Goal: Task Accomplishment & Management: Complete application form

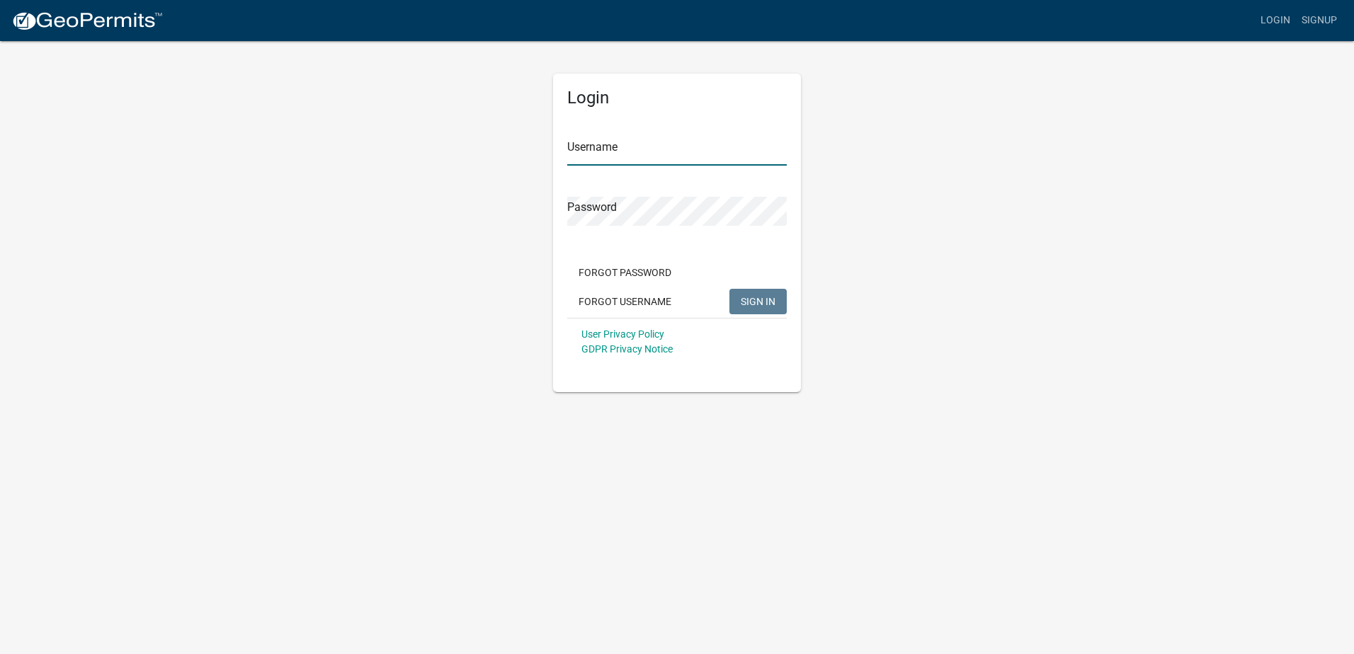
click at [585, 154] on input "Username" at bounding box center [676, 151] width 219 height 29
type input "ExcelRoofing"
click at [761, 298] on span "SIGN IN" at bounding box center [758, 300] width 35 height 11
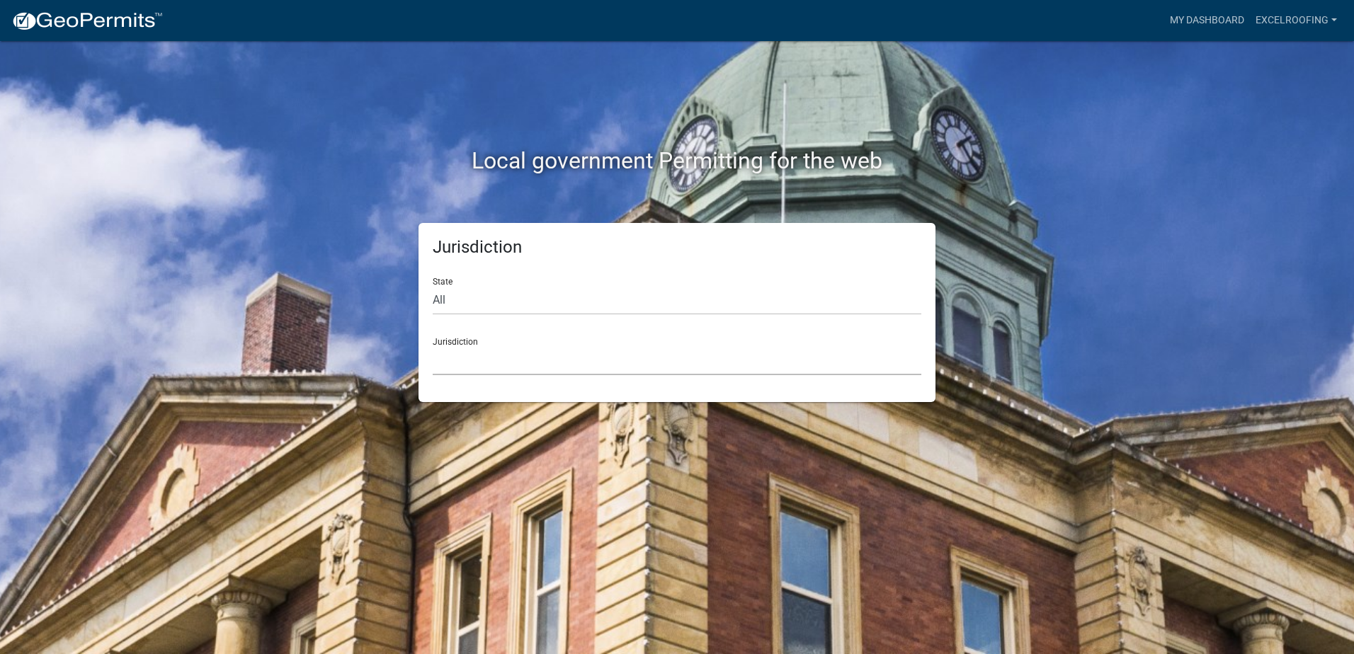
click at [550, 358] on select "[GEOGRAPHIC_DATA], [US_STATE] [GEOGRAPHIC_DATA], [US_STATE][PERSON_NAME][GEOGRA…" at bounding box center [677, 360] width 488 height 29
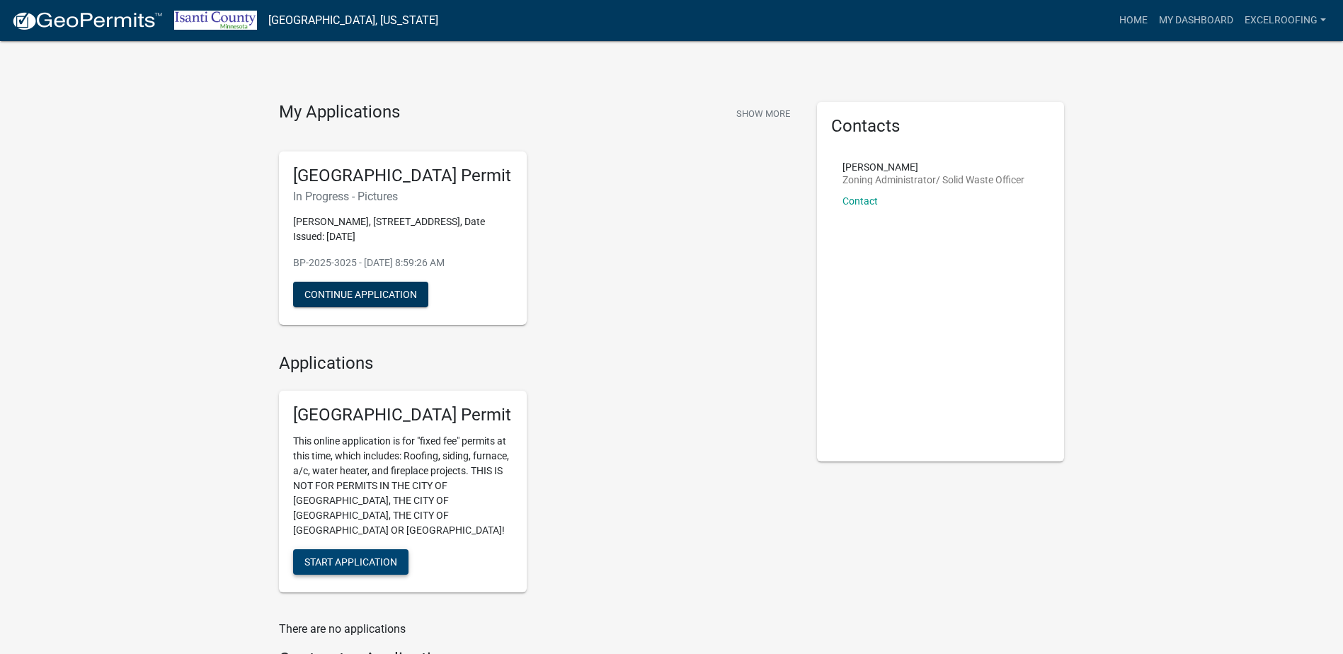
click at [394, 556] on span "Start Application" at bounding box center [350, 561] width 93 height 11
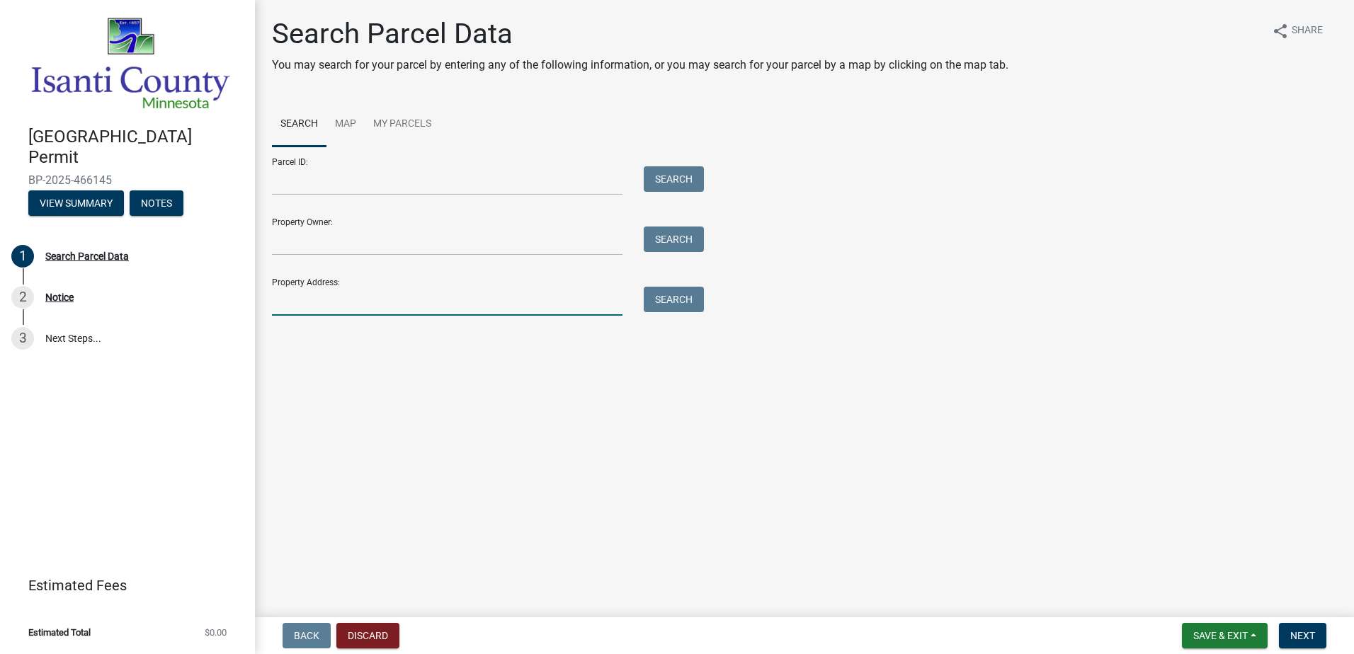
click at [533, 314] on input "Property Address:" at bounding box center [447, 301] width 350 height 29
drag, startPoint x: 296, startPoint y: 302, endPoint x: 584, endPoint y: 299, distance: 288.2
click at [297, 302] on input "Property Address:" at bounding box center [447, 301] width 350 height 29
paste input "[STREET_ADDRESS]"
type input "[STREET_ADDRESS]"
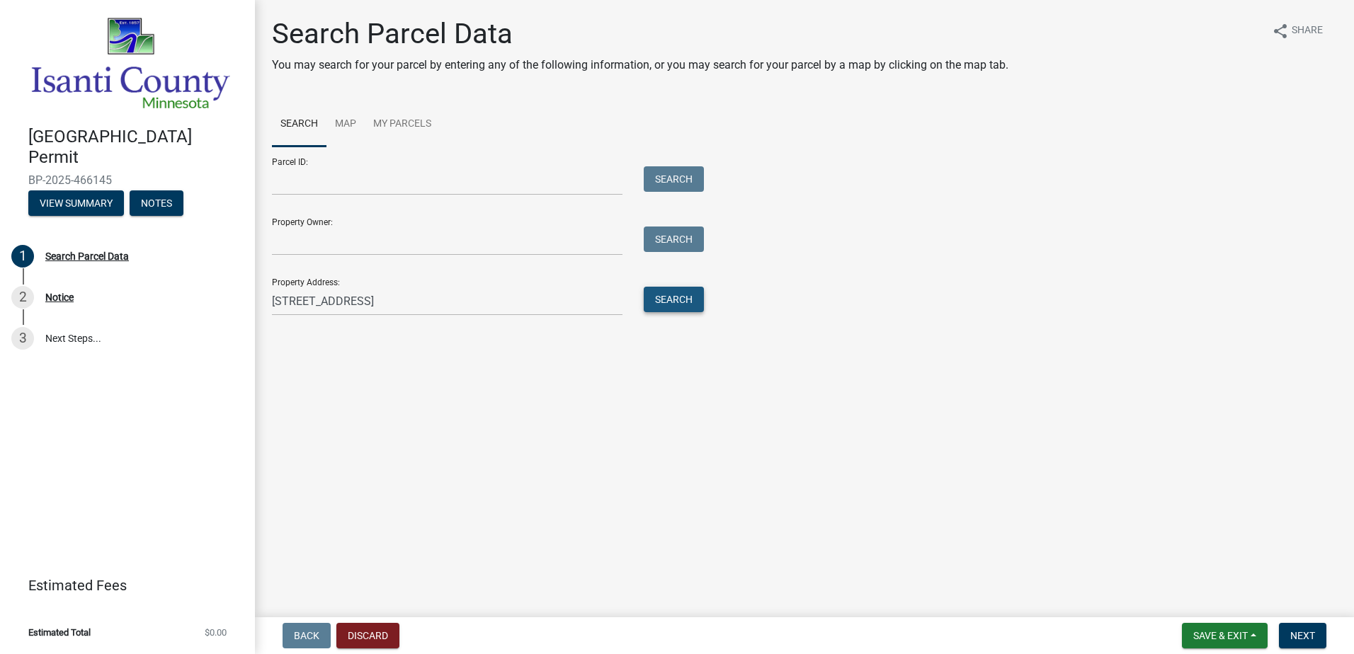
click at [684, 296] on button "Search" at bounding box center [674, 299] width 60 height 25
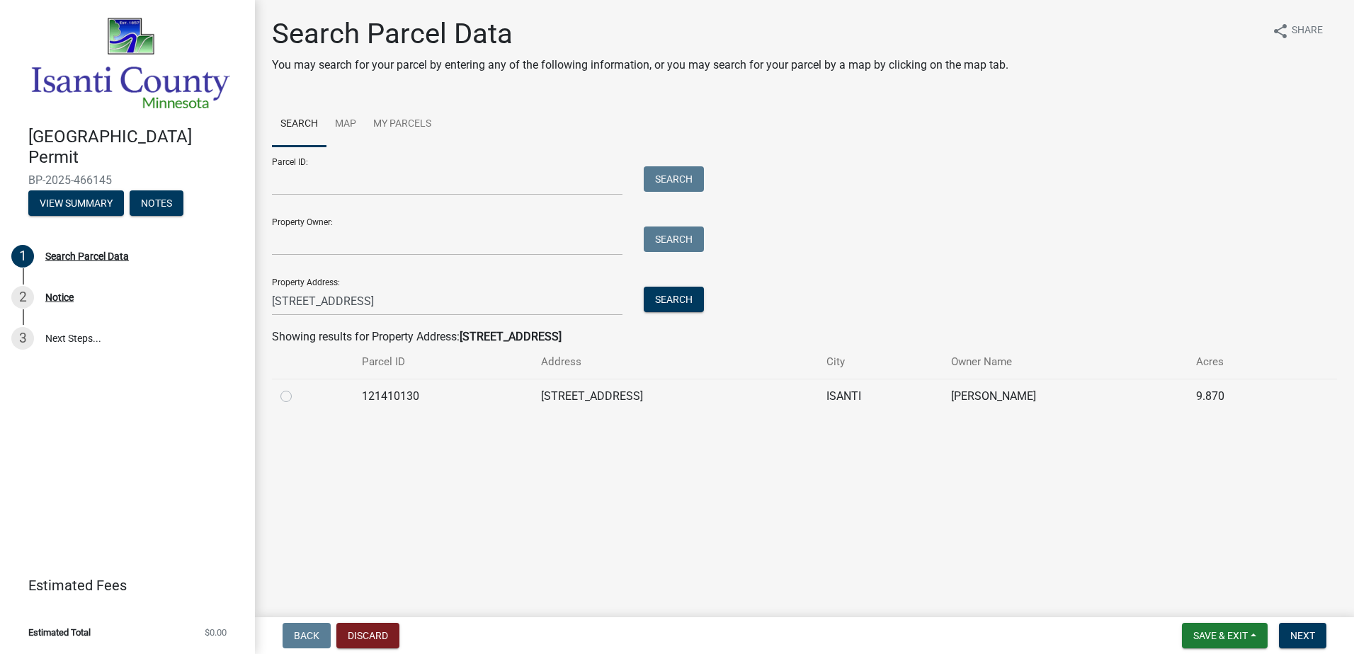
click at [297, 388] on label at bounding box center [297, 388] width 0 height 0
click at [297, 397] on input "radio" at bounding box center [301, 392] width 9 height 9
radio input "true"
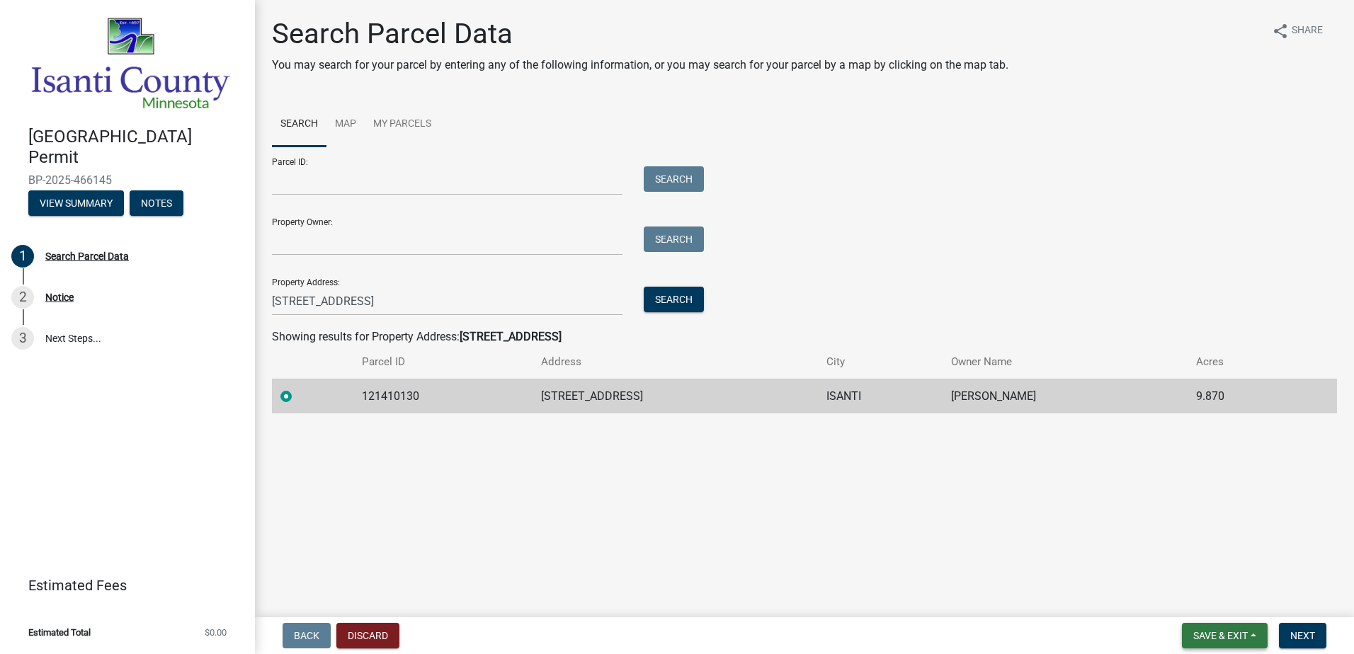
click at [1201, 638] on span "Save & Exit" at bounding box center [1220, 635] width 55 height 11
click at [1293, 494] on main "Search Parcel Data You may search for your parcel by entering any of the follow…" at bounding box center [804, 306] width 1099 height 612
click at [1298, 636] on span "Next" at bounding box center [1302, 635] width 25 height 11
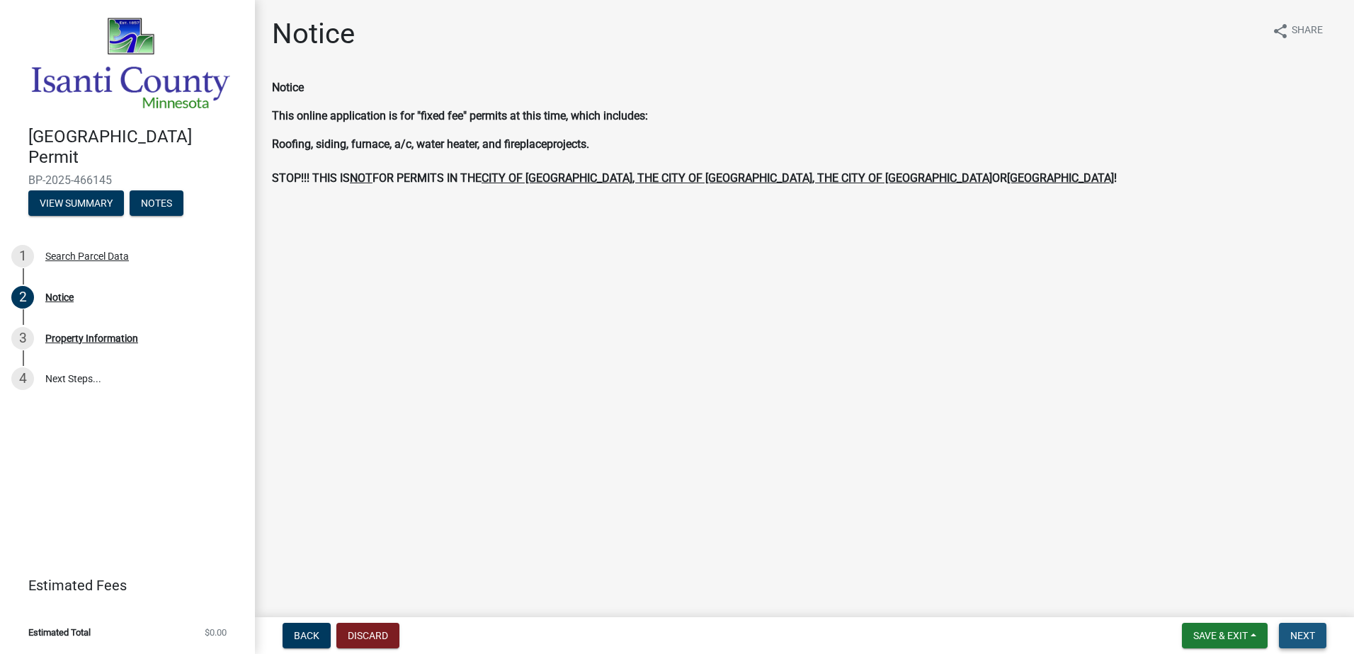
click at [1299, 630] on span "Next" at bounding box center [1302, 635] width 25 height 11
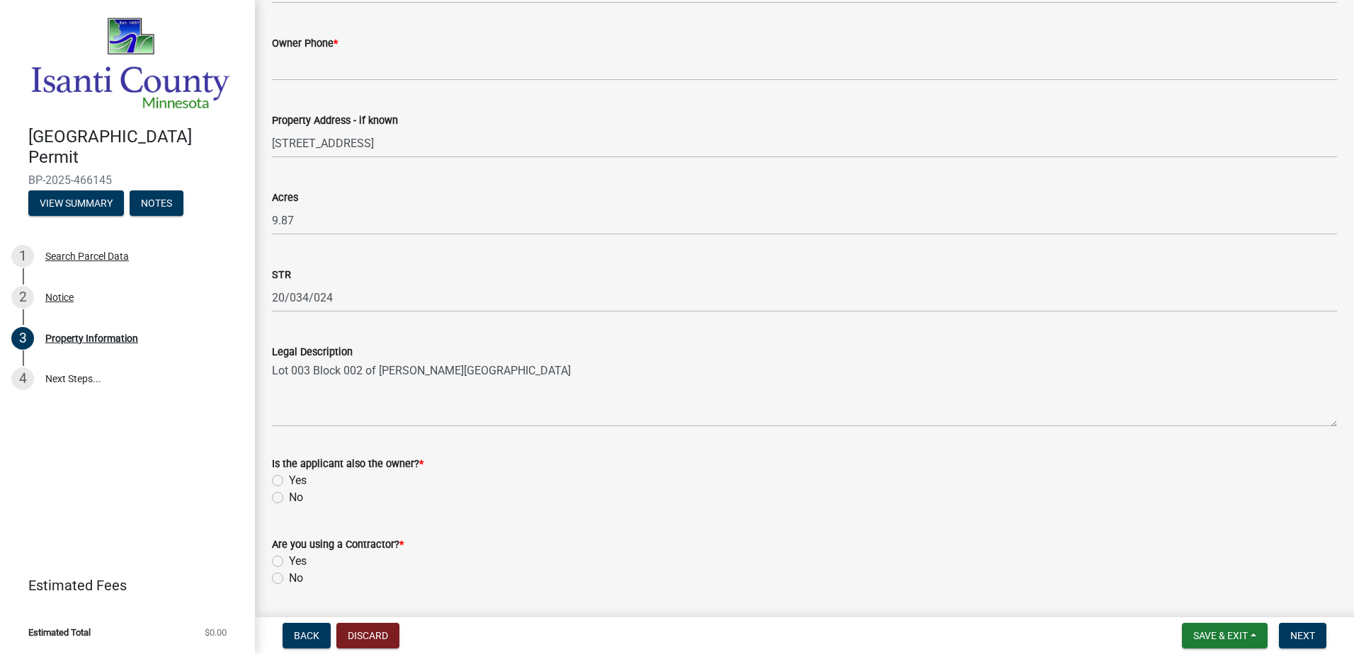
scroll to position [339, 0]
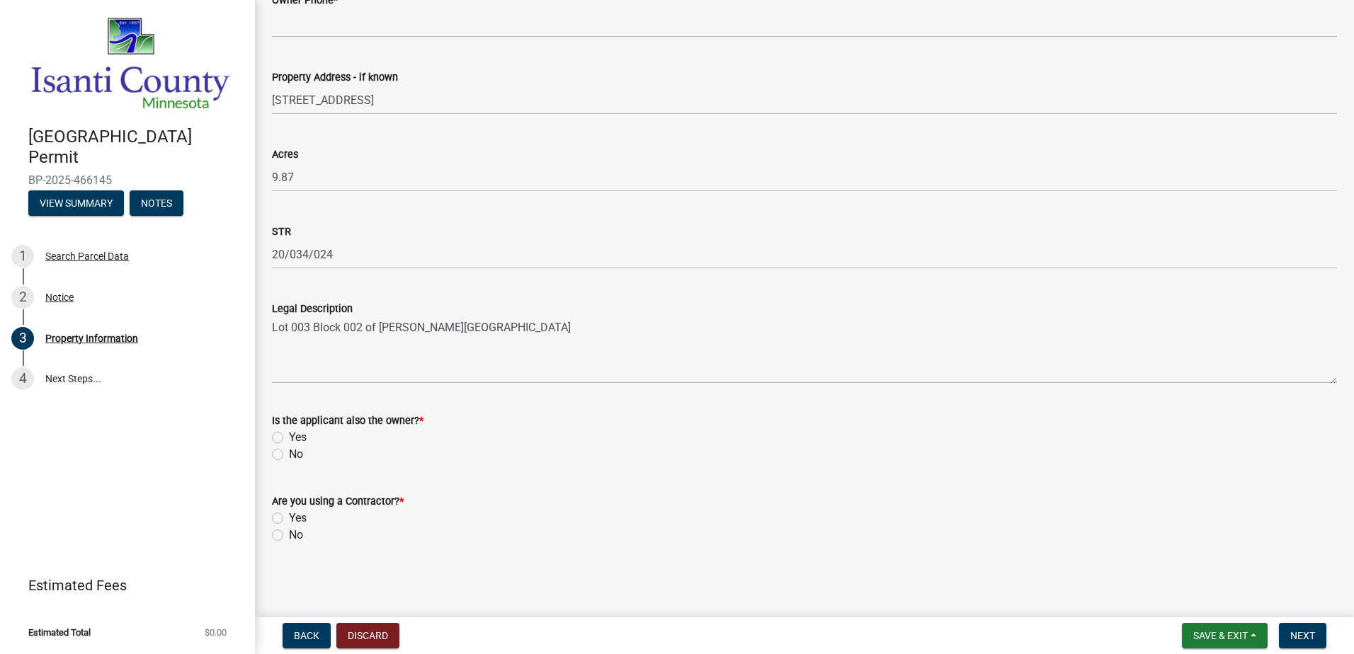
click at [289, 457] on label "No" at bounding box center [296, 454] width 14 height 17
click at [289, 455] on input "No" at bounding box center [293, 450] width 9 height 9
radio input "true"
click at [289, 514] on label "Yes" at bounding box center [298, 518] width 18 height 17
click at [289, 514] on input "Yes" at bounding box center [293, 514] width 9 height 9
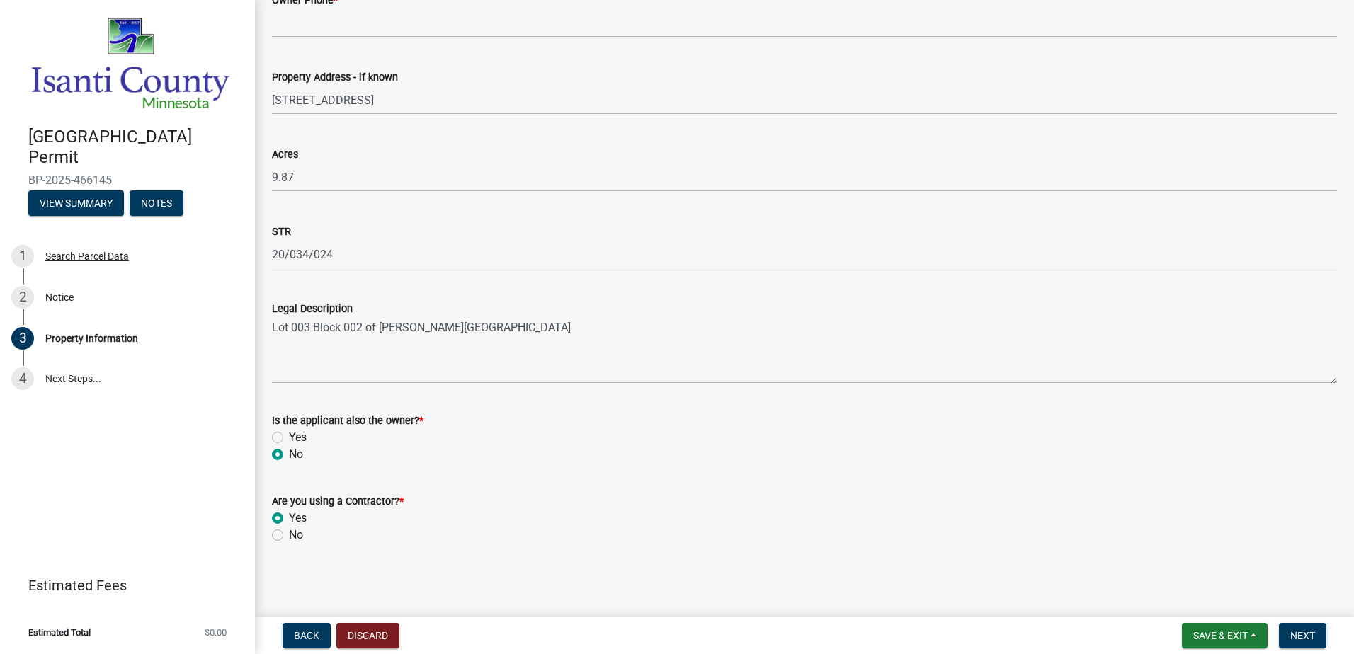
radio input "true"
click at [1312, 645] on button "Next" at bounding box center [1302, 635] width 47 height 25
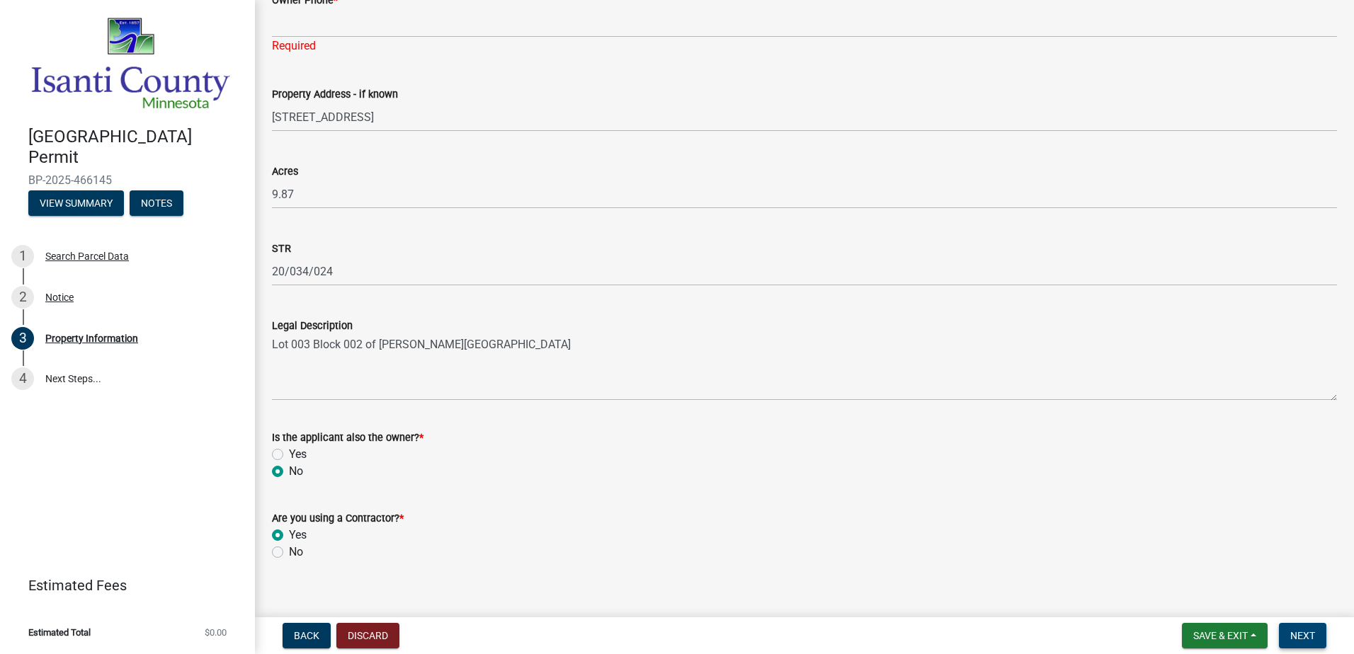
click at [1316, 641] on button "Next" at bounding box center [1302, 635] width 47 height 25
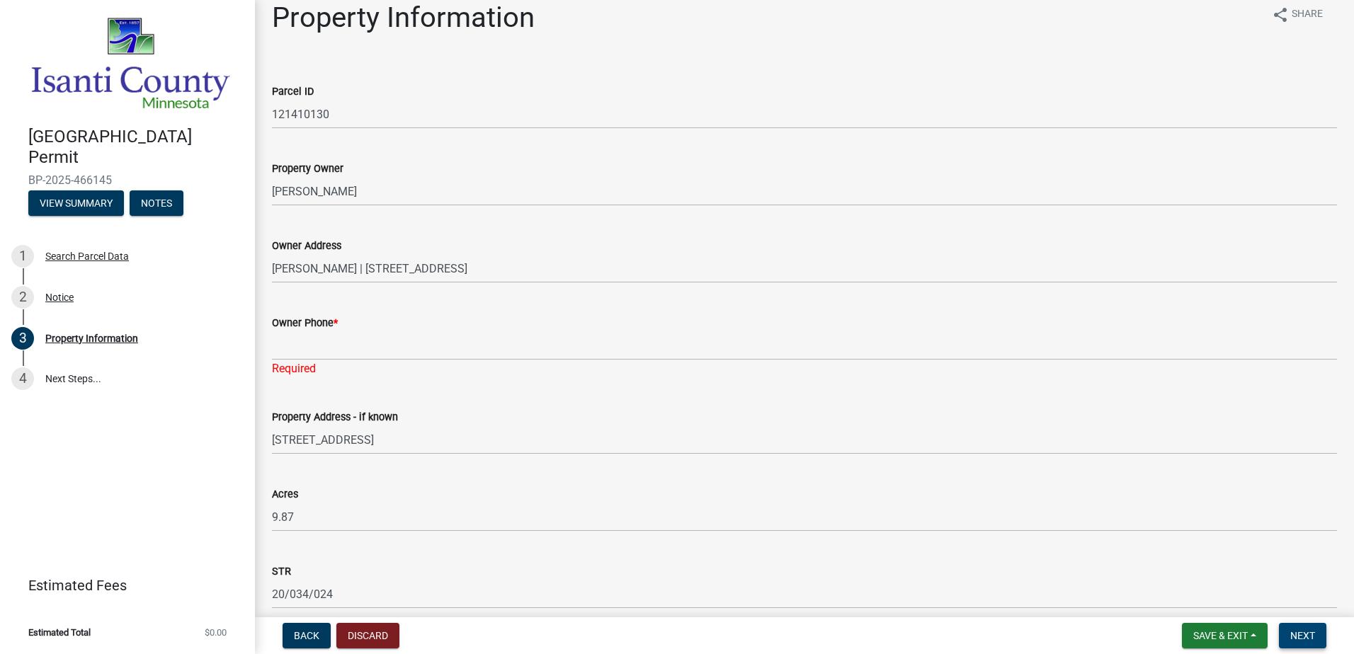
scroll to position [0, 0]
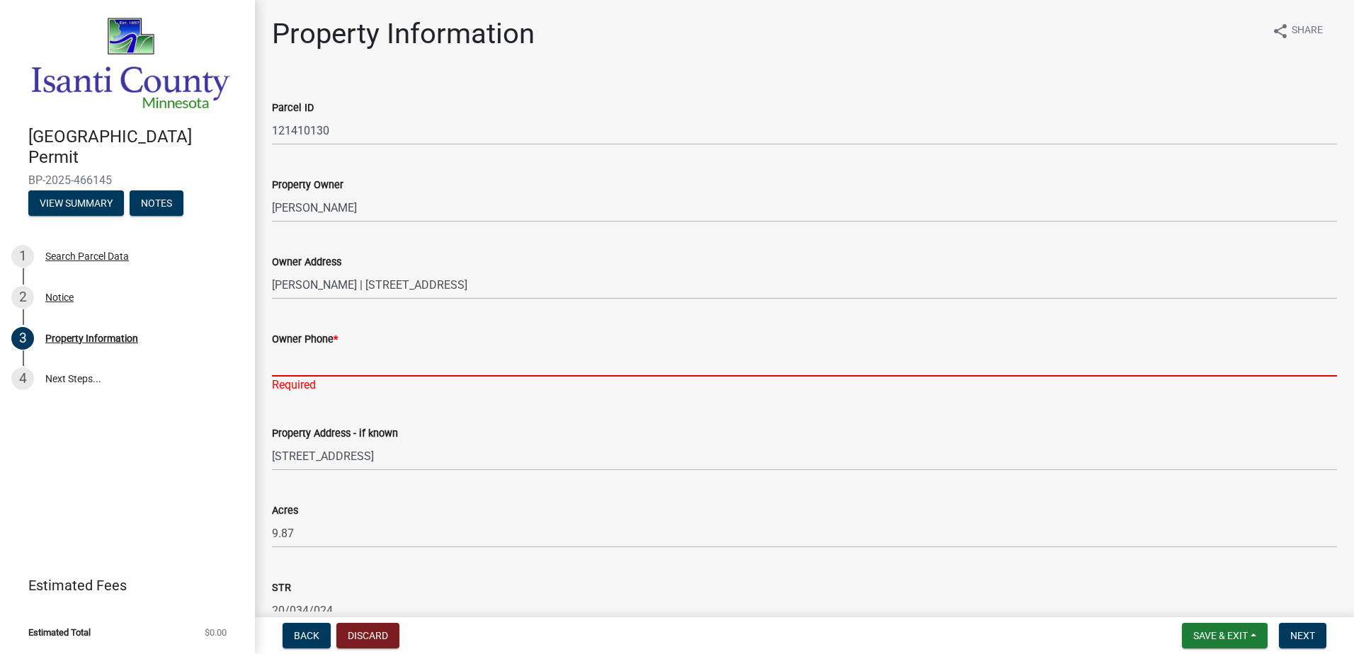
click at [336, 364] on input "Owner Phone *" at bounding box center [804, 362] width 1065 height 29
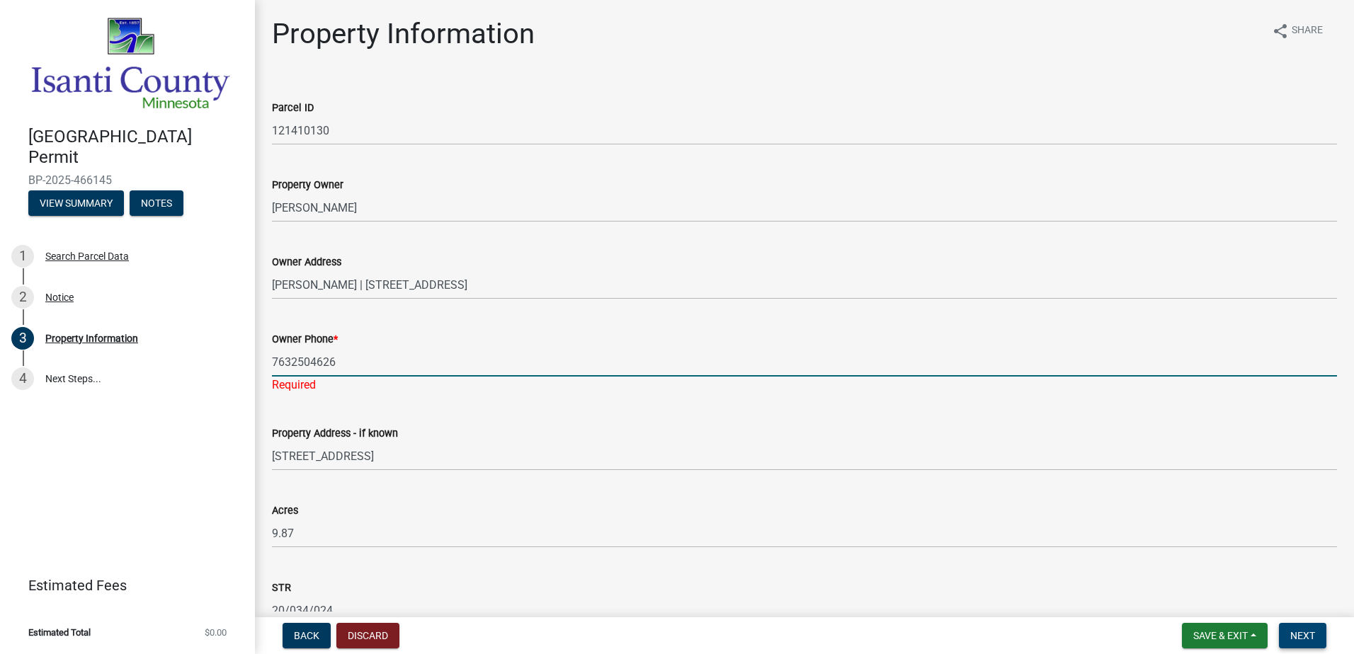
type input "7632504626"
click at [1306, 627] on button "Next" at bounding box center [1302, 635] width 47 height 25
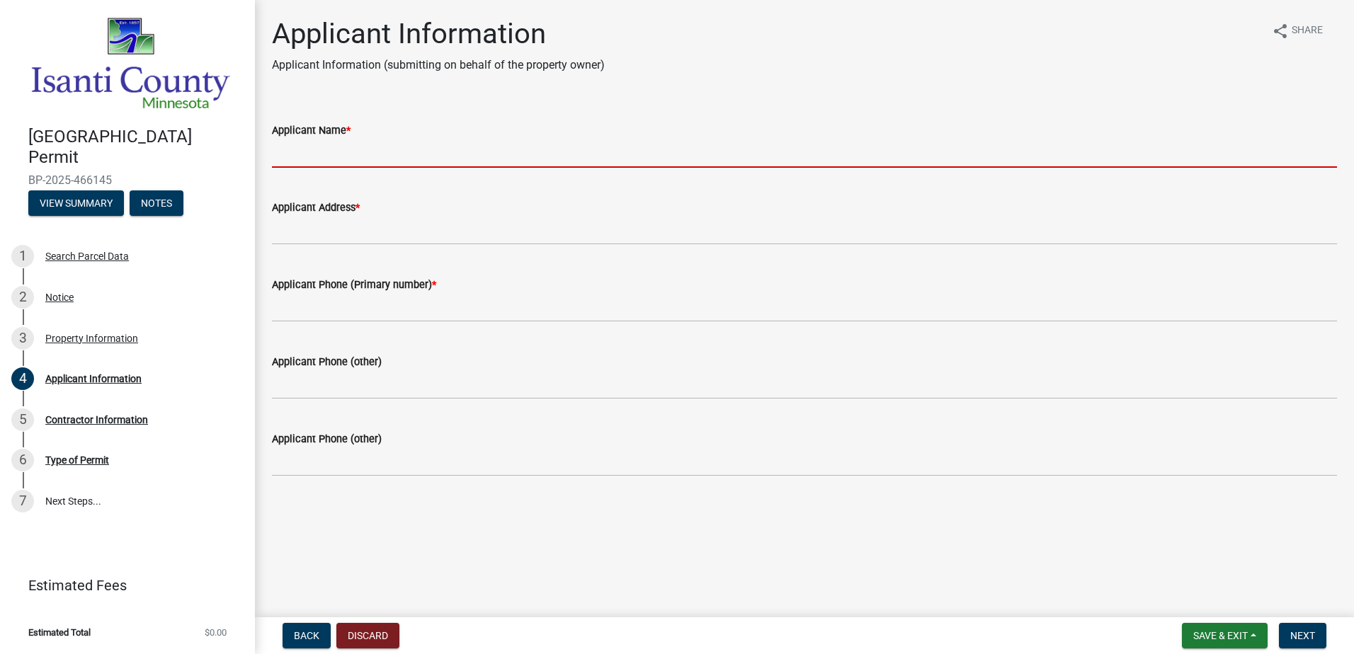
click at [327, 154] on input "Applicant Name *" at bounding box center [804, 153] width 1065 height 29
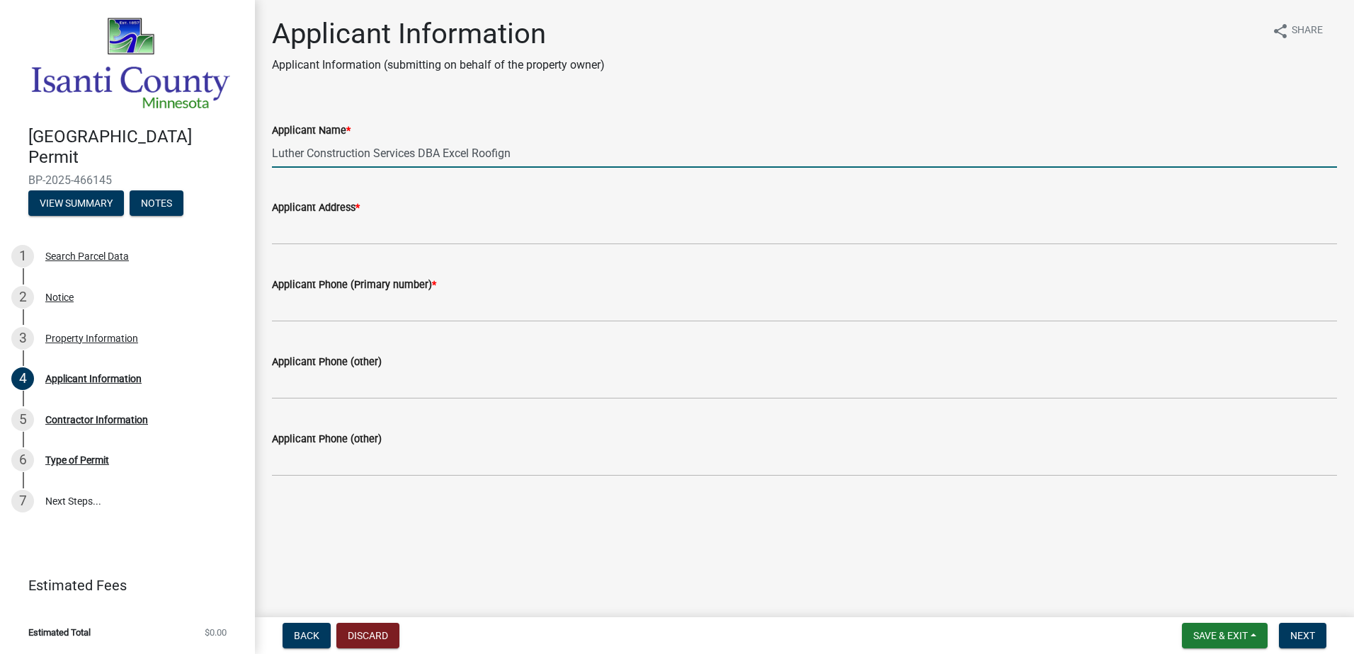
type input "Luther Construction Services DBA Excel Roofign"
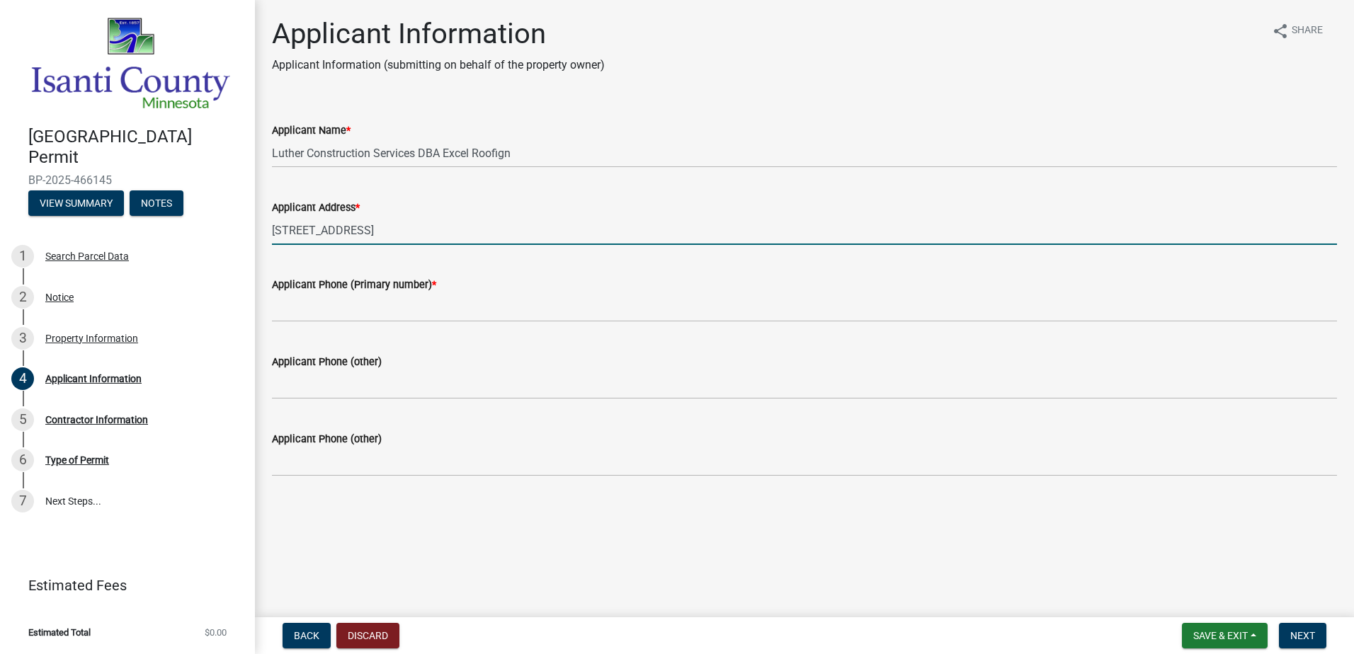
type input "[STREET_ADDRESS]"
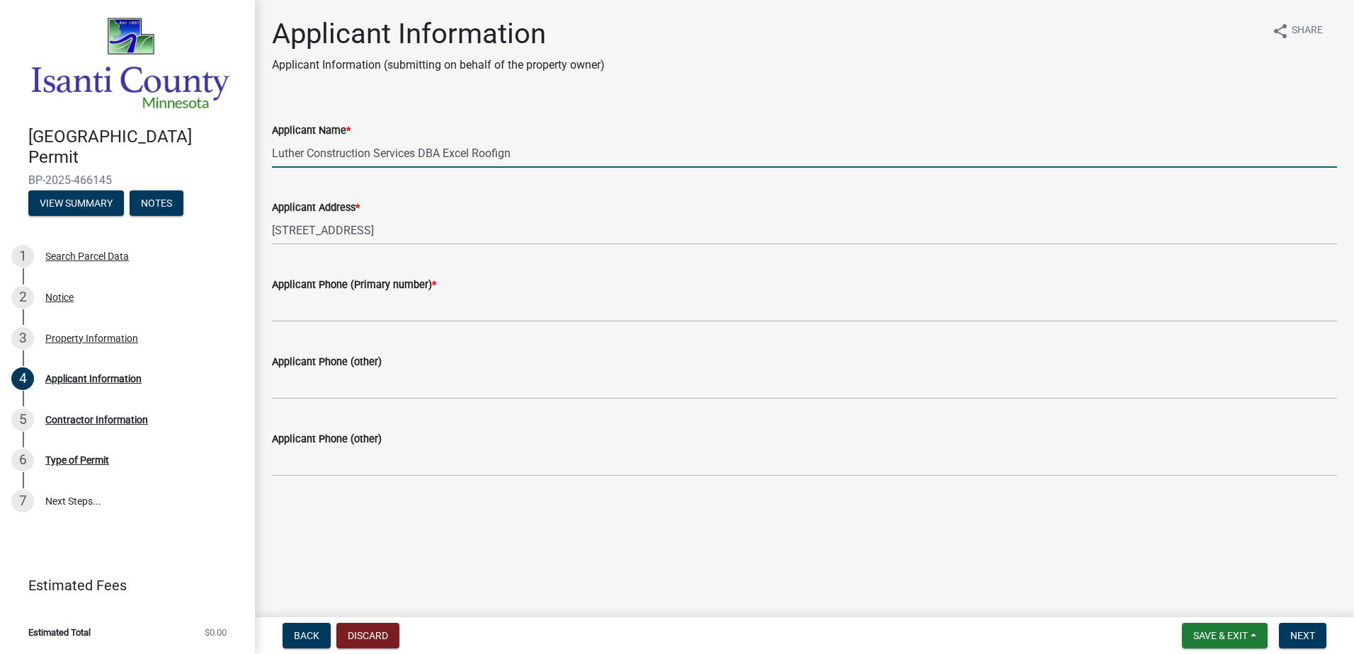
click at [549, 152] on input "Luther Construction Services DBA Excel Roofign" at bounding box center [804, 153] width 1065 height 29
type input "Luther Construction Services DBA Excel Roofing"
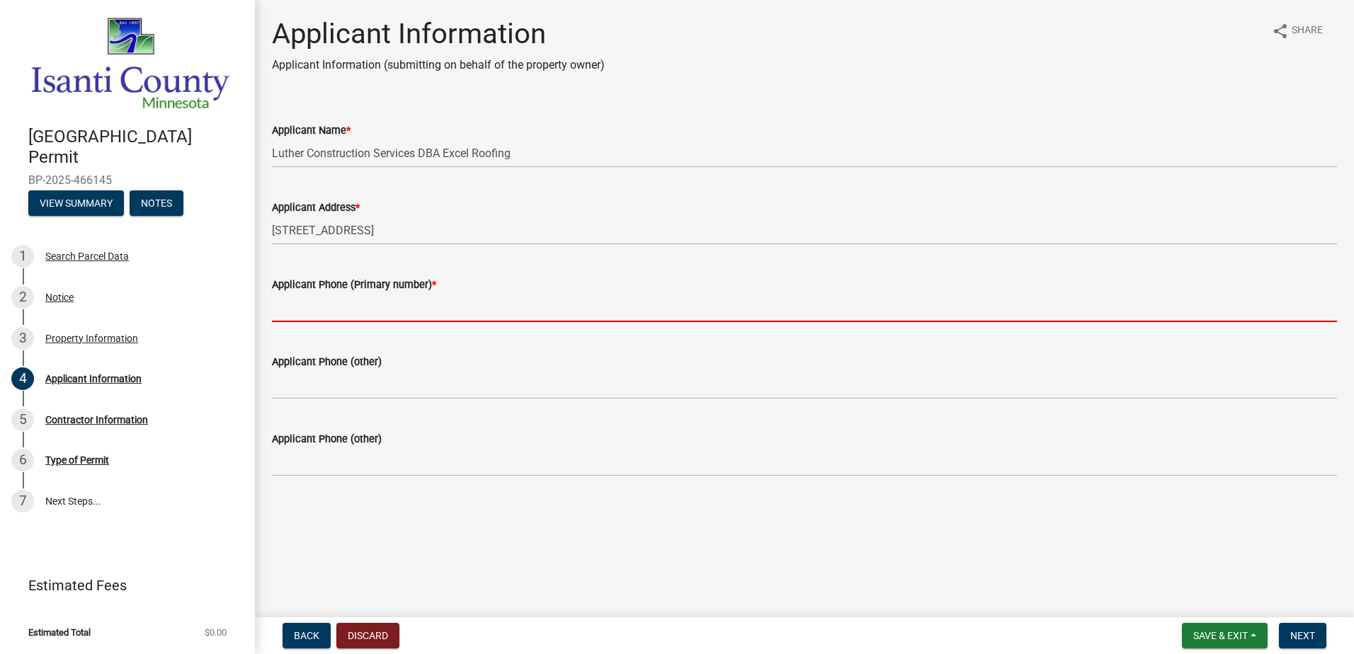
click at [428, 307] on input "Applicant Phone (Primary number) *" at bounding box center [804, 307] width 1065 height 29
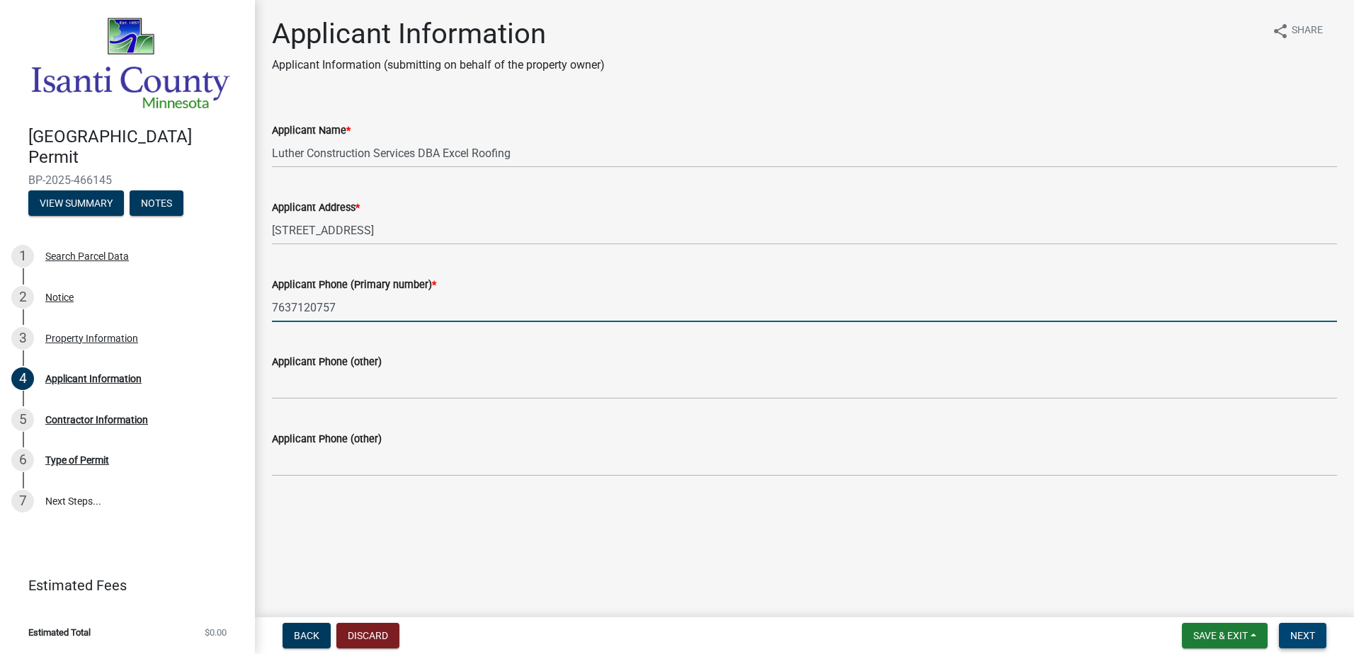
type input "7637120757"
click at [1305, 628] on button "Next" at bounding box center [1302, 635] width 47 height 25
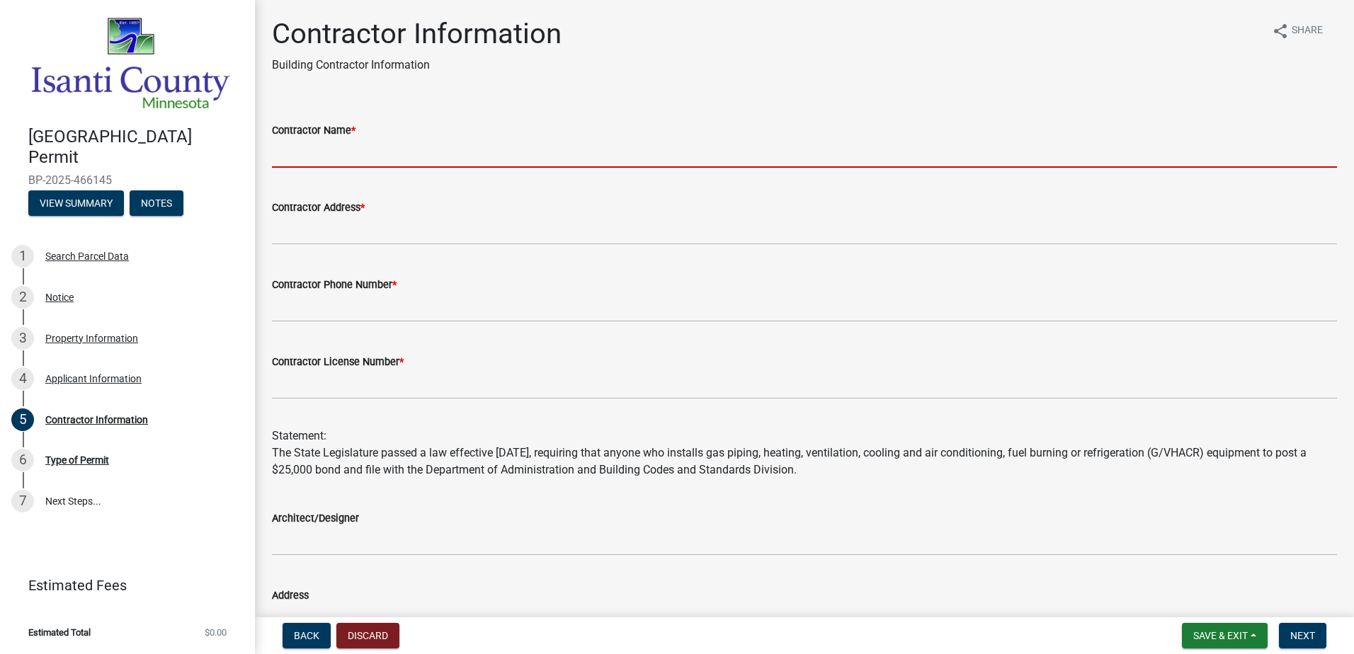
click at [362, 141] on input "Contractor Name *" at bounding box center [804, 153] width 1065 height 29
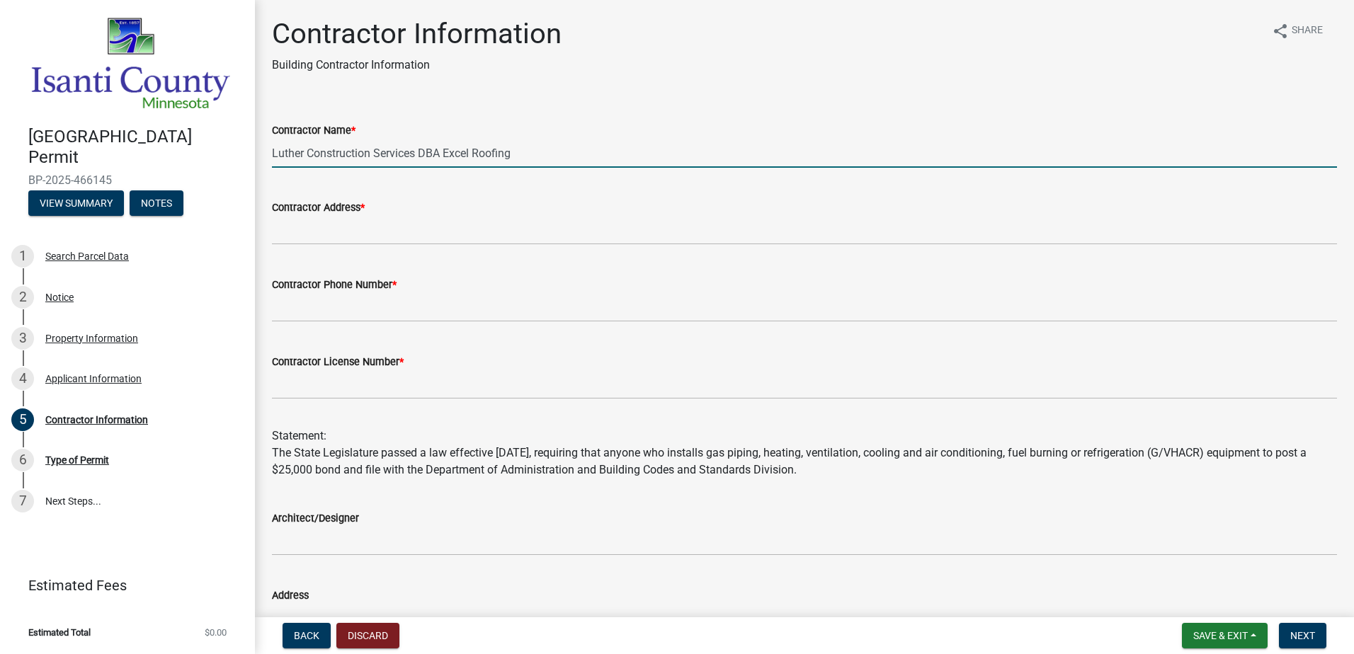
type input "Luther Construction Services DBA Excel Roofing"
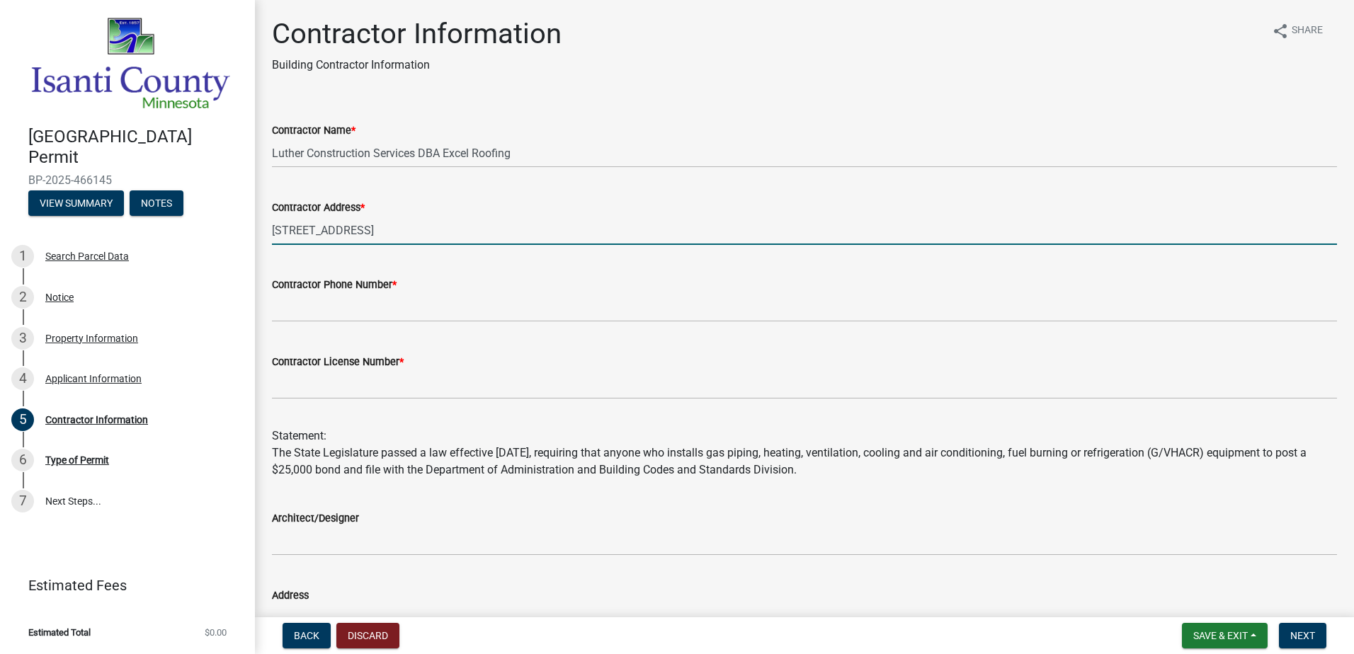
type input "[STREET_ADDRESS]"
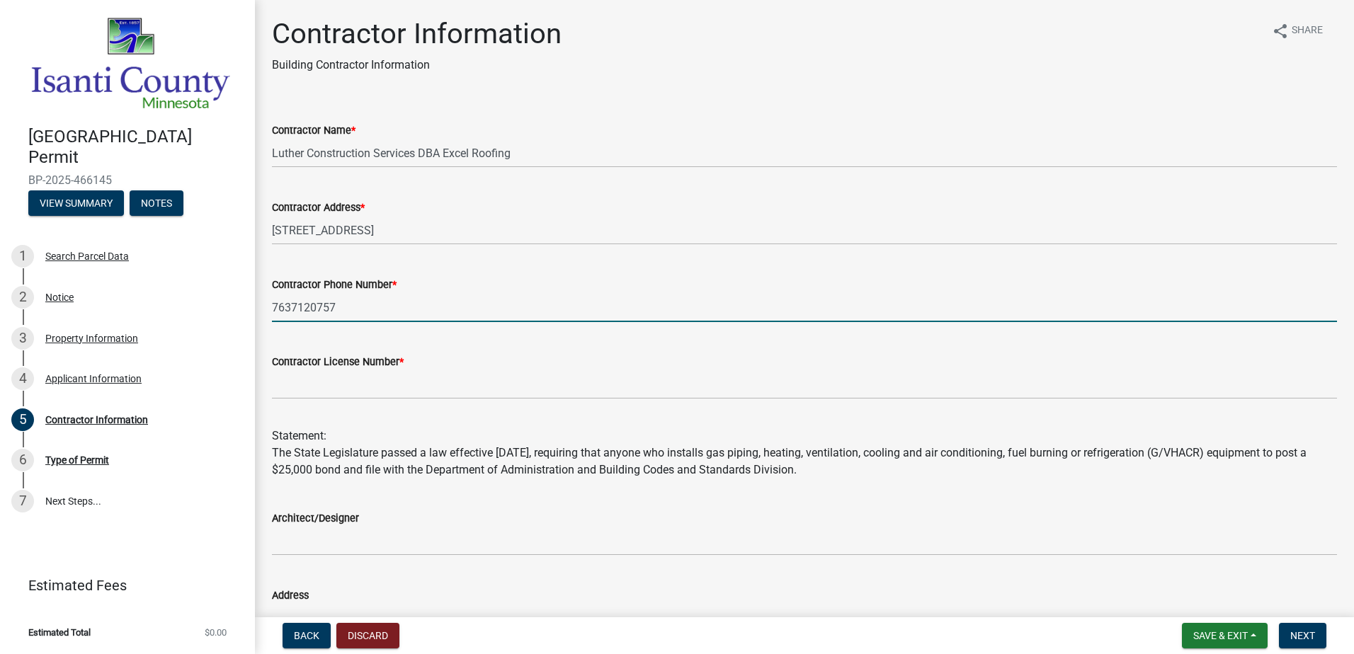
type input "7637120757"
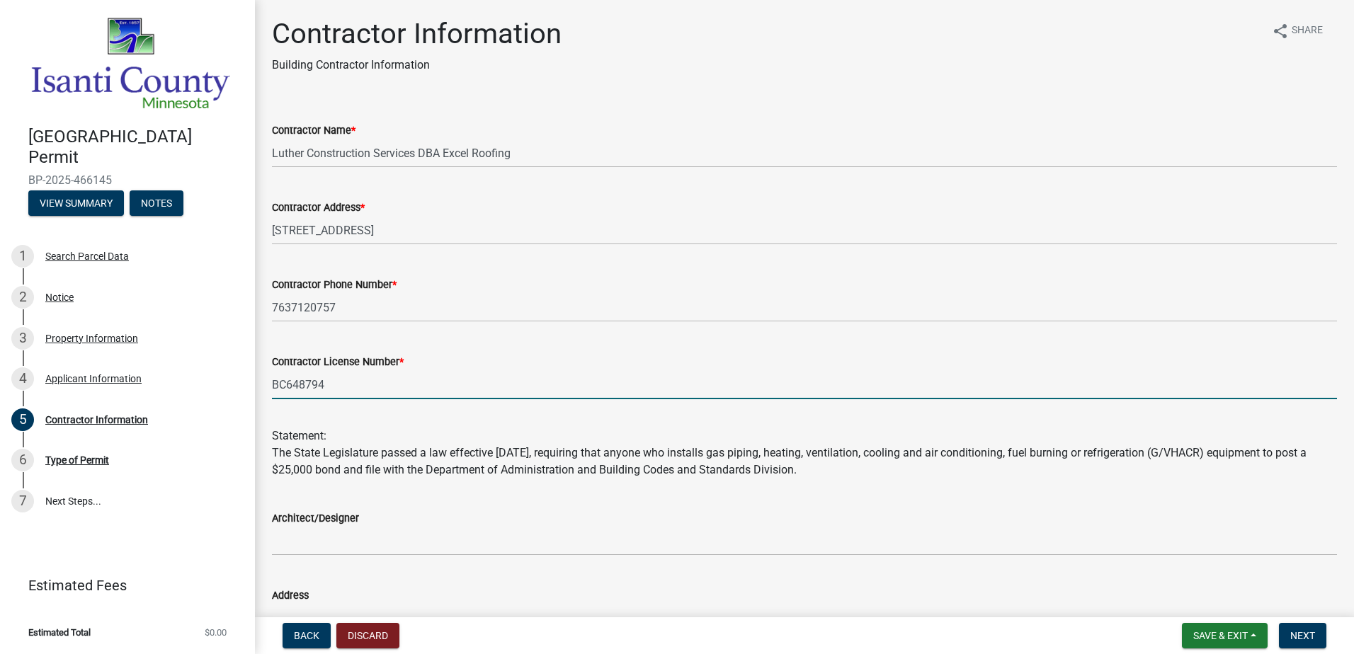
type input "BC648794"
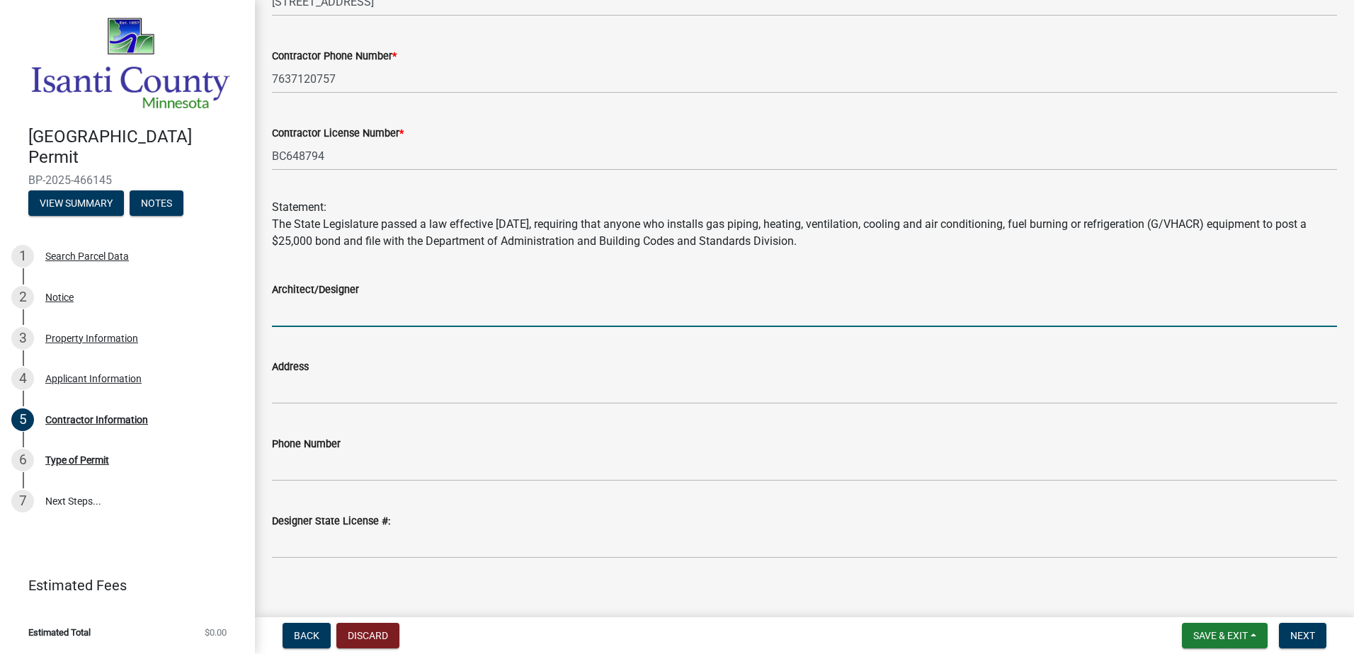
scroll to position [242, 0]
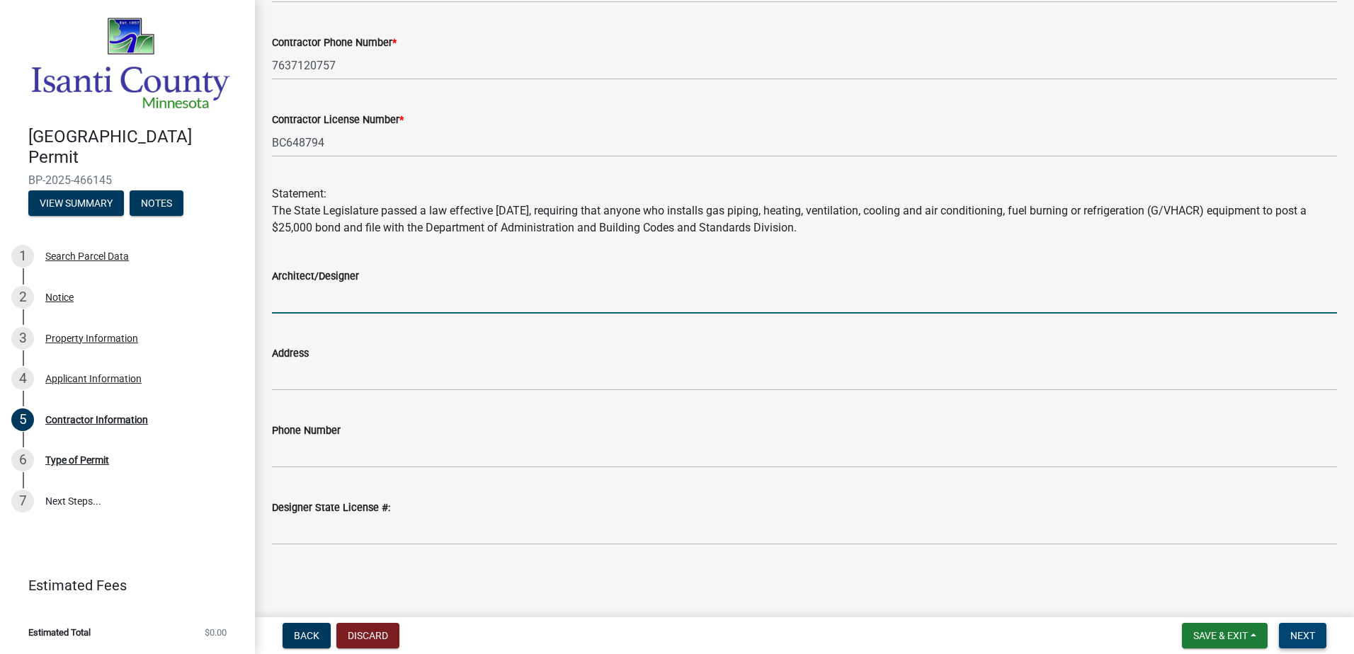
click at [1301, 633] on span "Next" at bounding box center [1302, 635] width 25 height 11
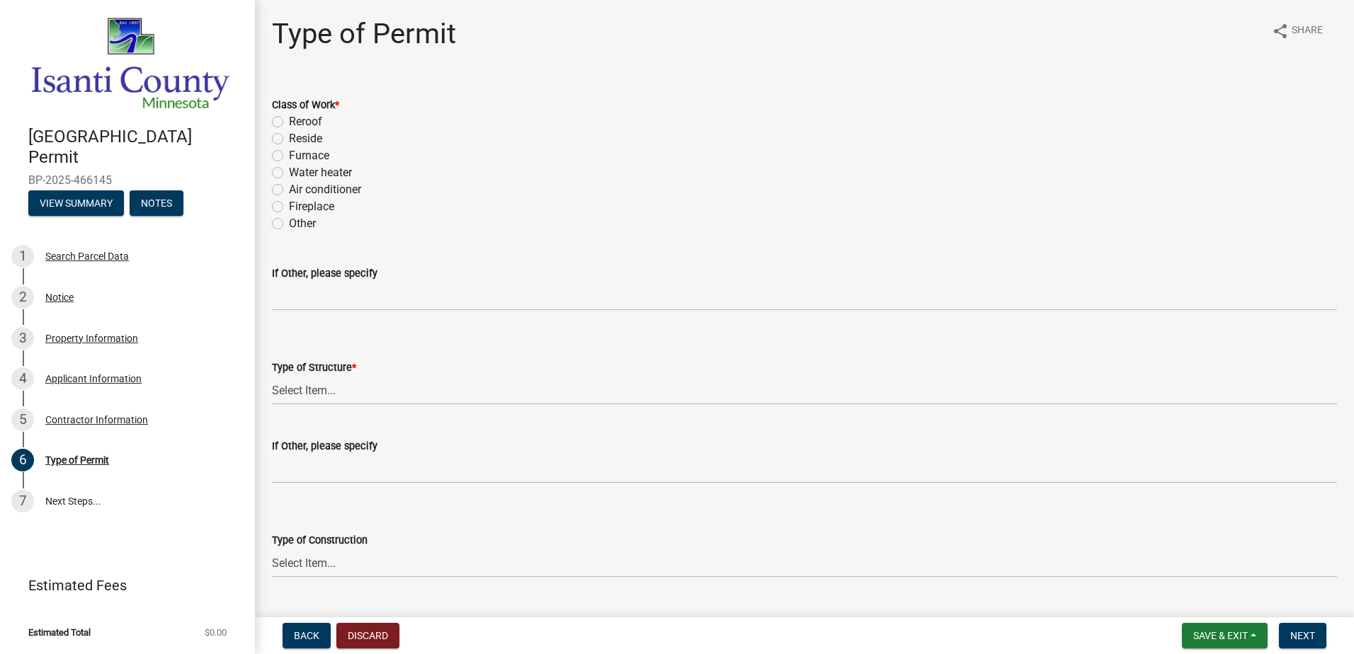
click at [289, 136] on label "Reside" at bounding box center [305, 138] width 33 height 17
click at [289, 136] on input "Reside" at bounding box center [293, 134] width 9 height 9
radio input "true"
click at [336, 397] on select "Select Item... Accessory Commercial Single Family Agricultural Other N/A" at bounding box center [804, 390] width 1065 height 29
click at [272, 376] on select "Select Item... Accessory Commercial Single Family Agricultural Other N/A" at bounding box center [804, 390] width 1065 height 29
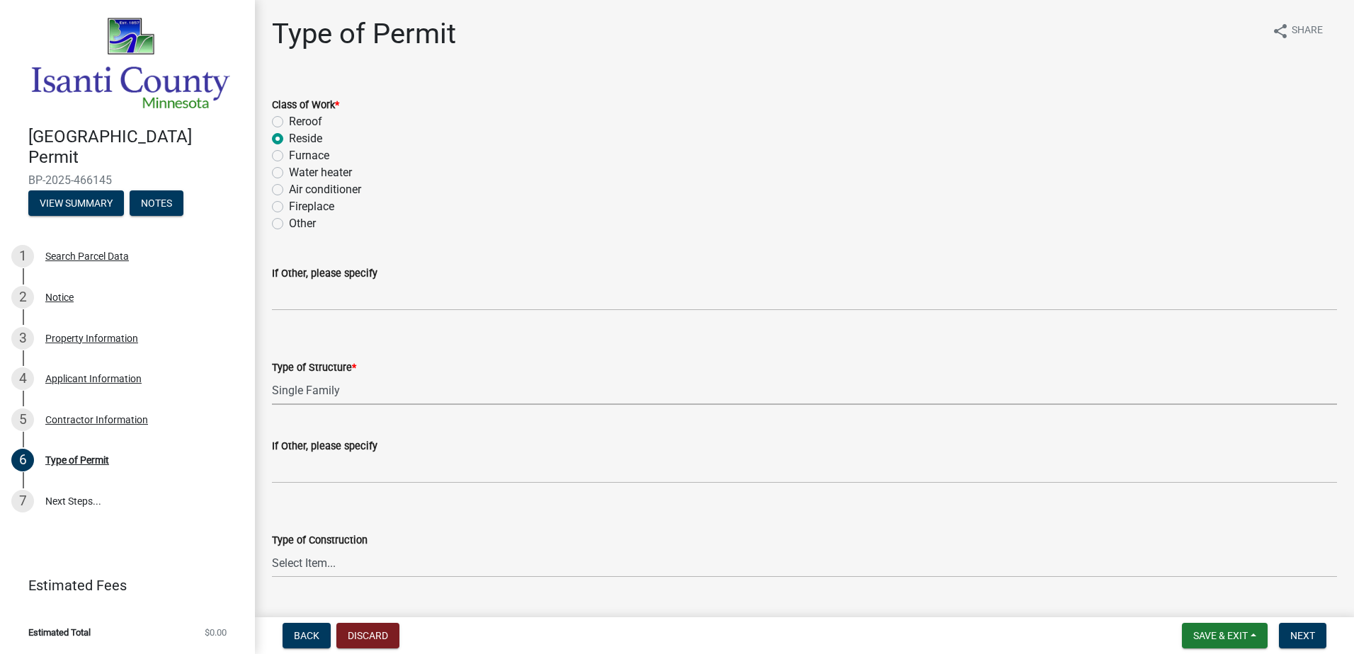
select select "eb4da8a3-282e-4d3e-a231-485219132635"
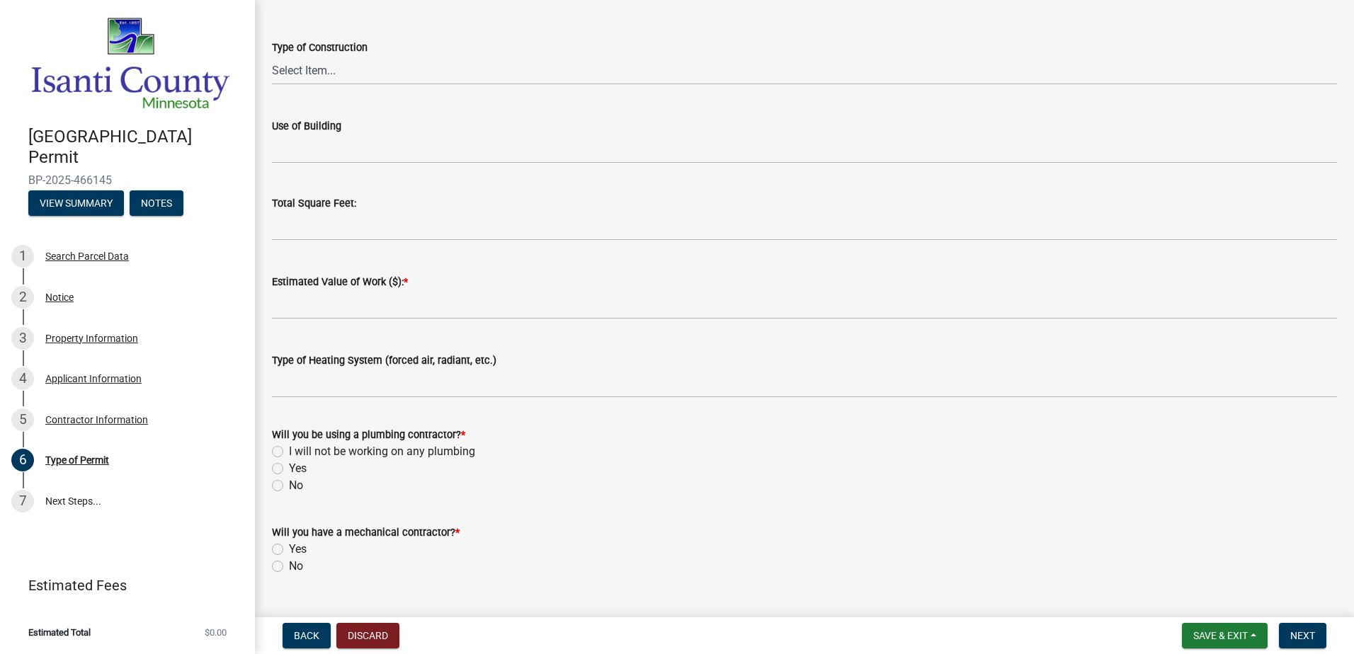
scroll to position [496, 0]
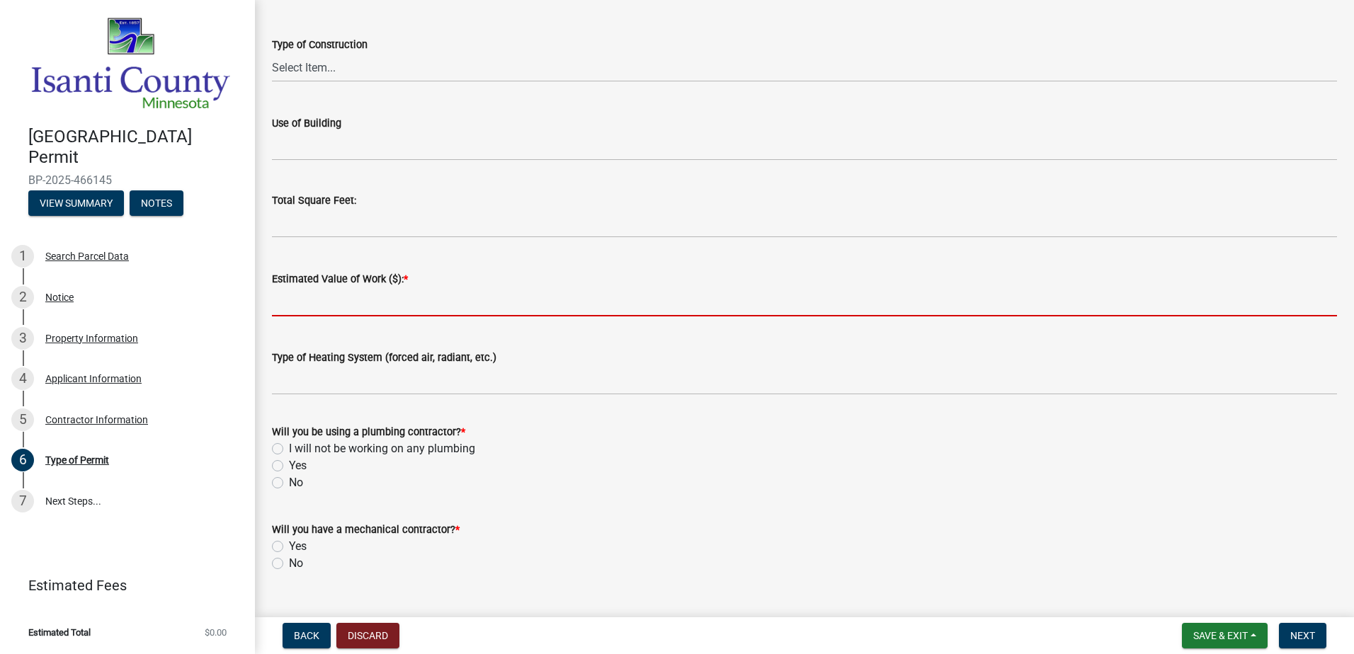
click at [332, 310] on input "text" at bounding box center [804, 301] width 1065 height 29
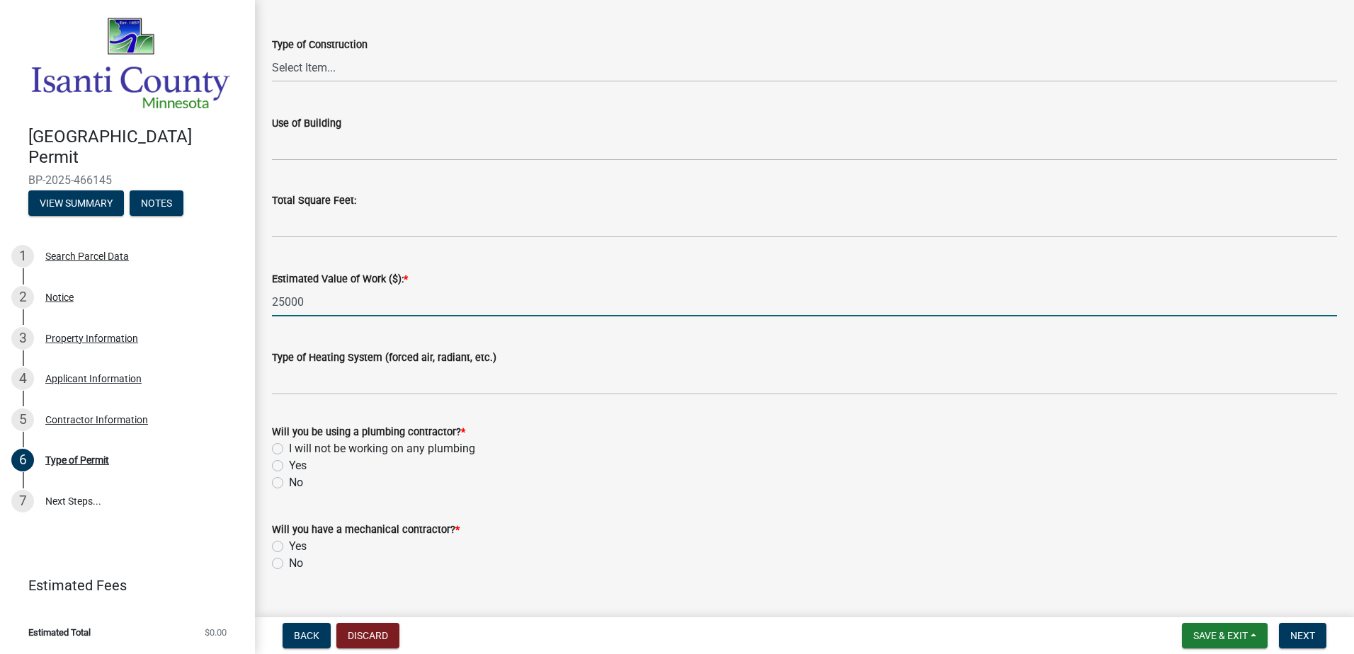
type input "25000"
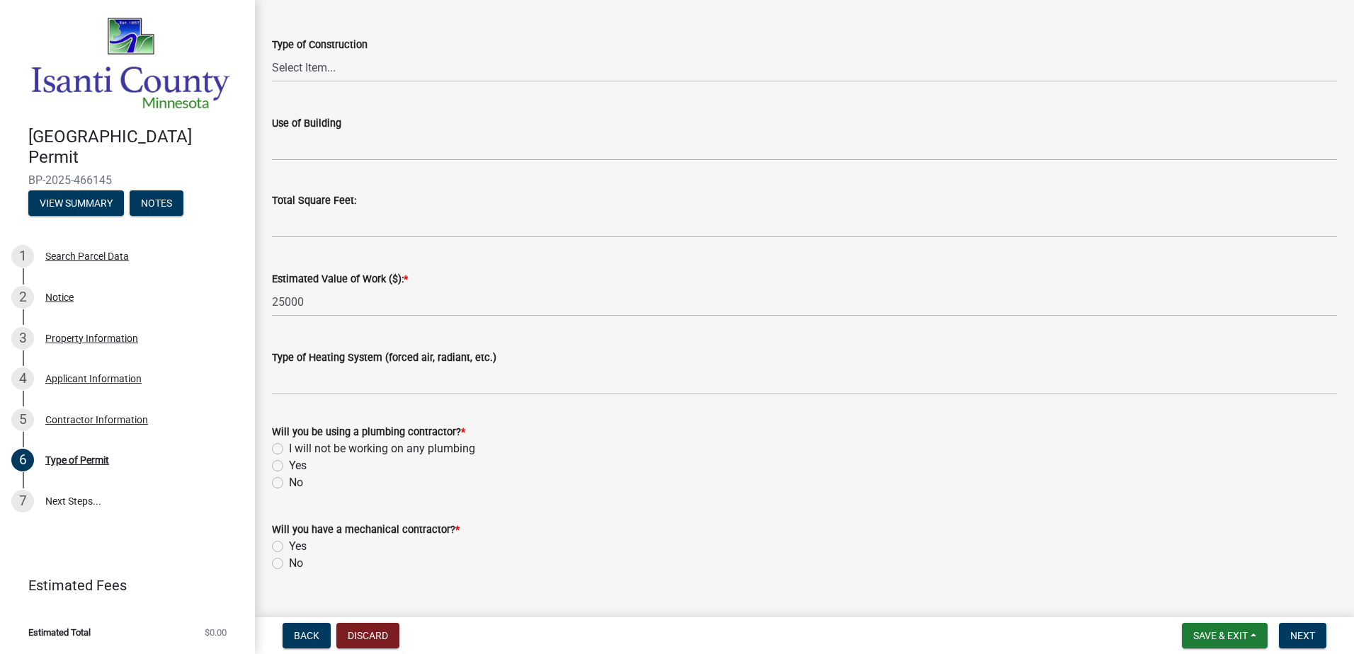
click at [673, 426] on div "Will you be using a plumbing contractor? *" at bounding box center [804, 431] width 1065 height 17
click at [289, 486] on label "No" at bounding box center [296, 482] width 14 height 17
click at [289, 484] on input "No" at bounding box center [293, 478] width 9 height 9
radio input "true"
click at [289, 450] on label "I will not be working on any plumbing" at bounding box center [382, 448] width 186 height 17
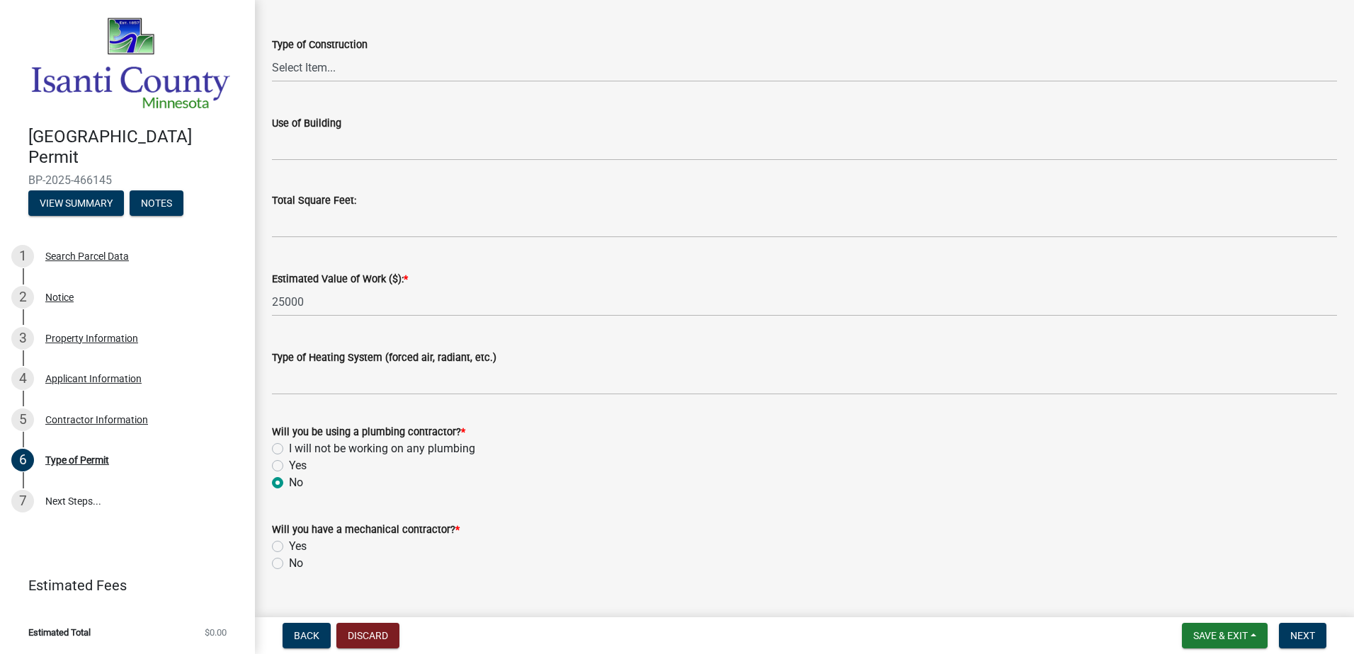
click at [289, 450] on input "I will not be working on any plumbing" at bounding box center [293, 444] width 9 height 9
radio input "true"
click at [289, 566] on label "No" at bounding box center [296, 563] width 14 height 17
click at [289, 564] on input "No" at bounding box center [293, 559] width 9 height 9
radio input "true"
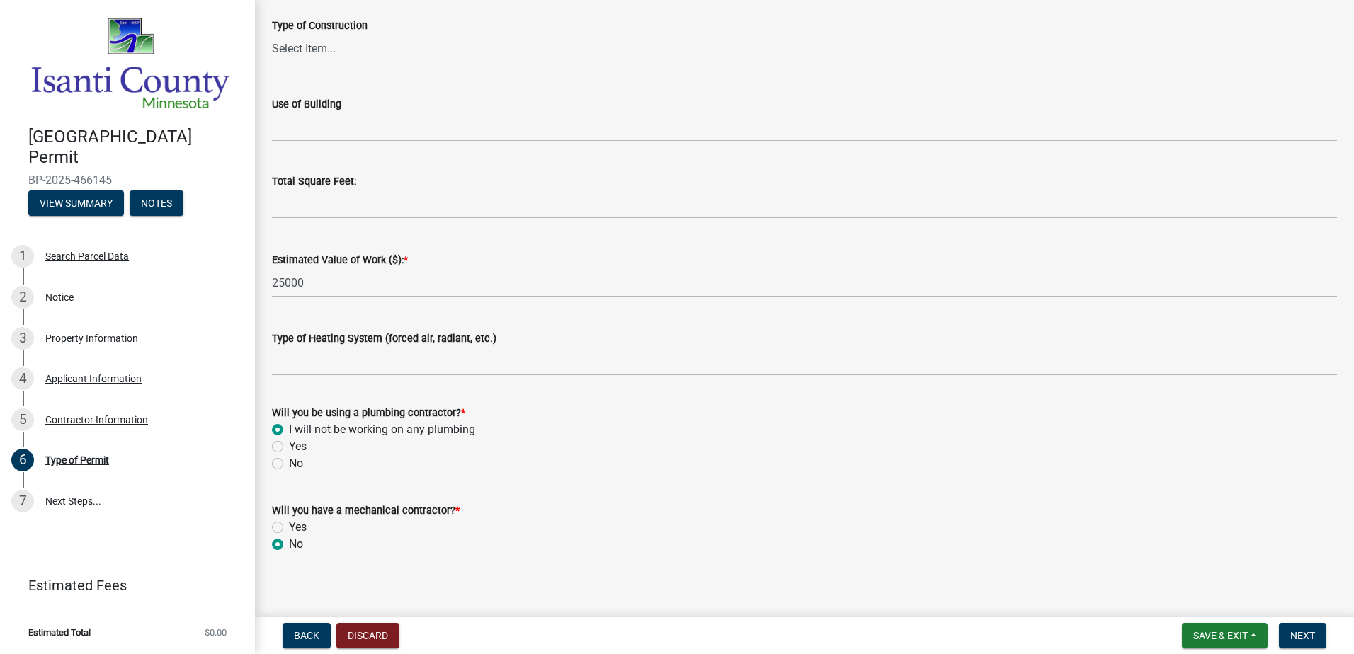
scroll to position [524, 0]
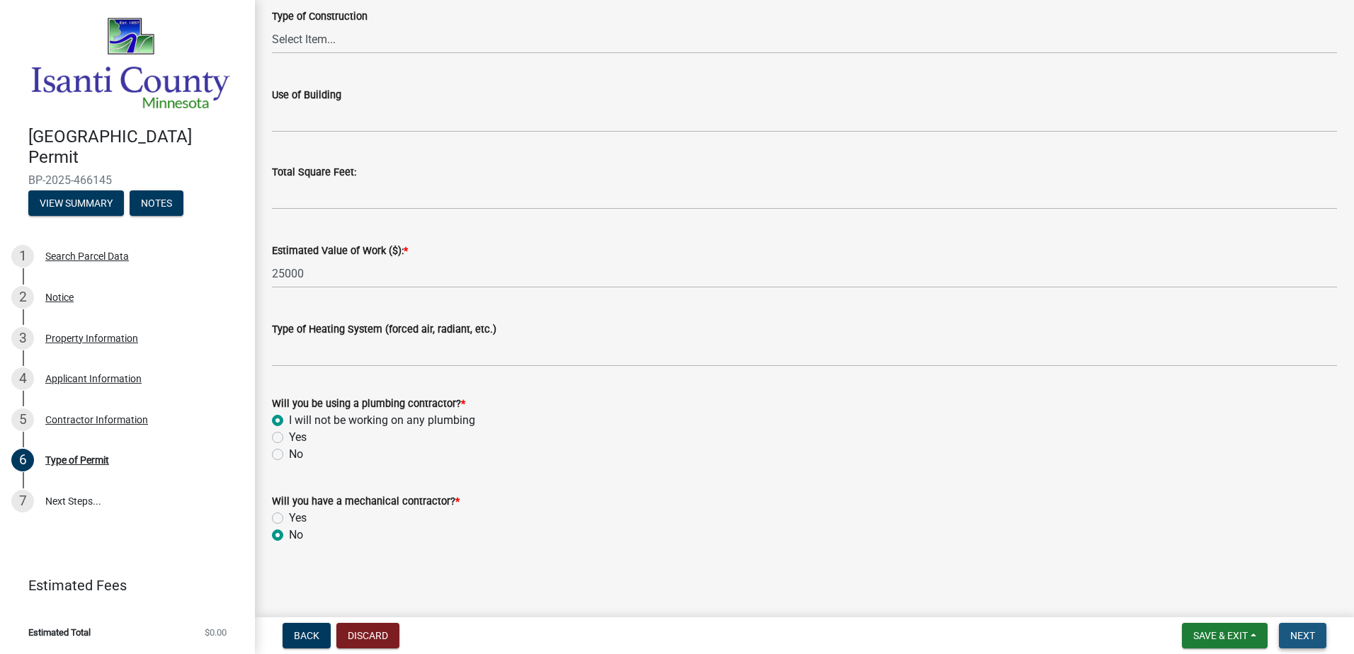
click at [1315, 634] on button "Next" at bounding box center [1302, 635] width 47 height 25
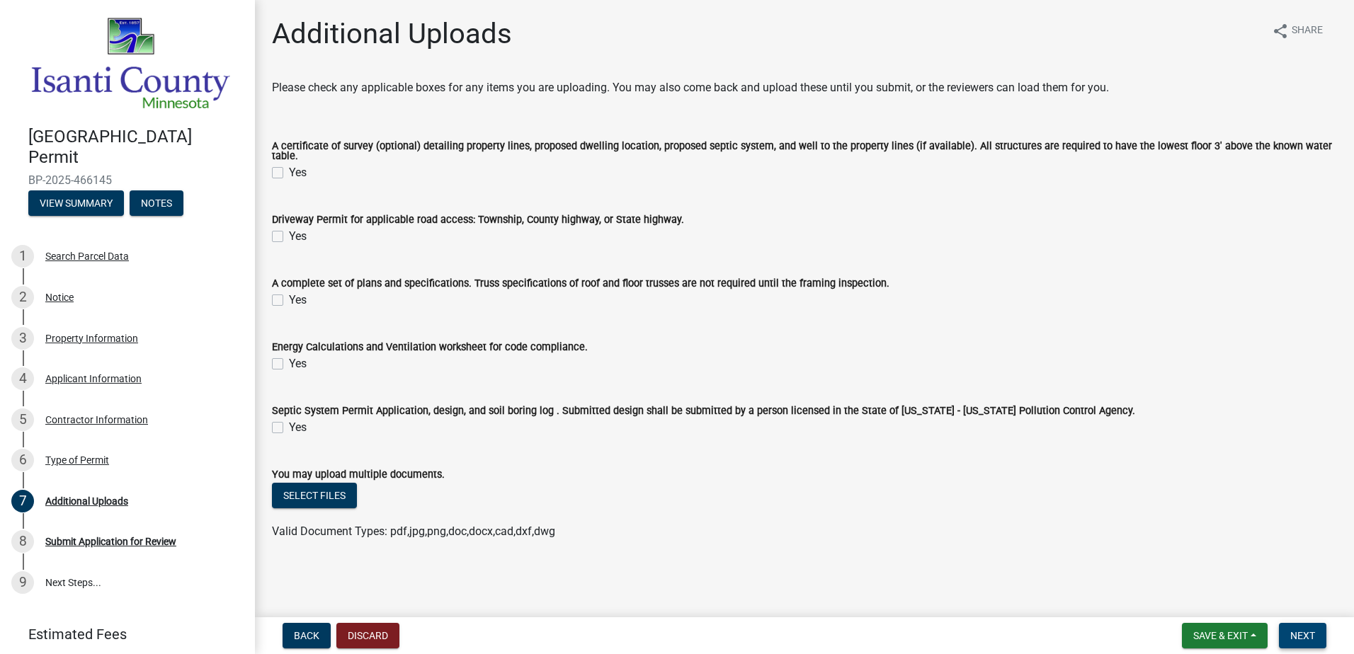
click at [1299, 632] on span "Next" at bounding box center [1302, 635] width 25 height 11
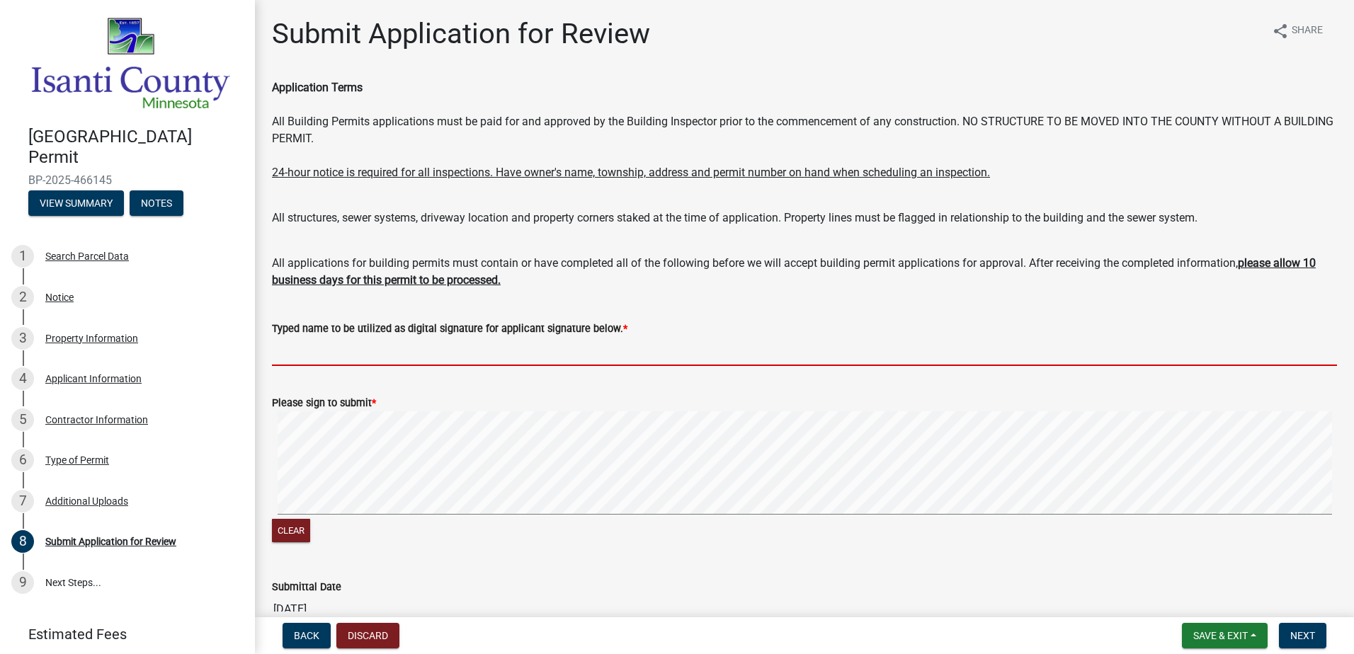
click at [354, 352] on input "Typed name to be utilized as digital signature for applicant signature below. *" at bounding box center [804, 351] width 1065 height 29
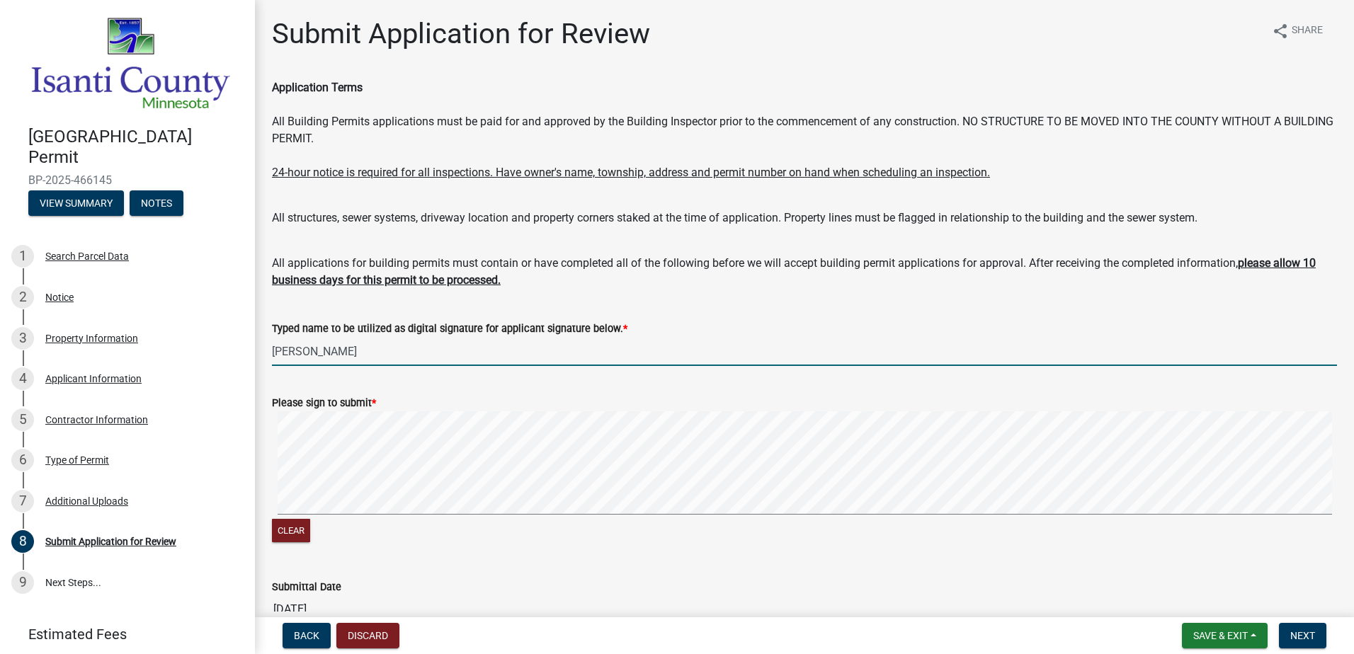
type input "[PERSON_NAME]"
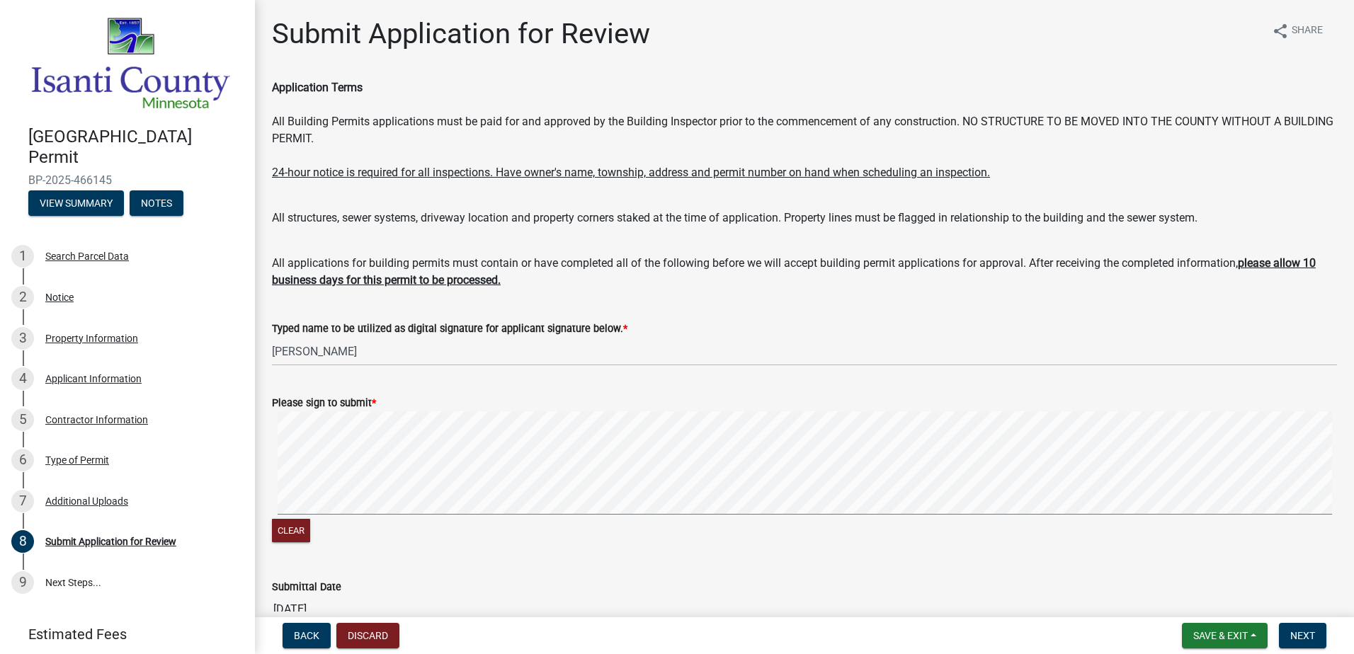
drag, startPoint x: 794, startPoint y: 544, endPoint x: 730, endPoint y: 527, distance: 66.6
click at [795, 544] on div "Clear" at bounding box center [804, 532] width 1065 height 27
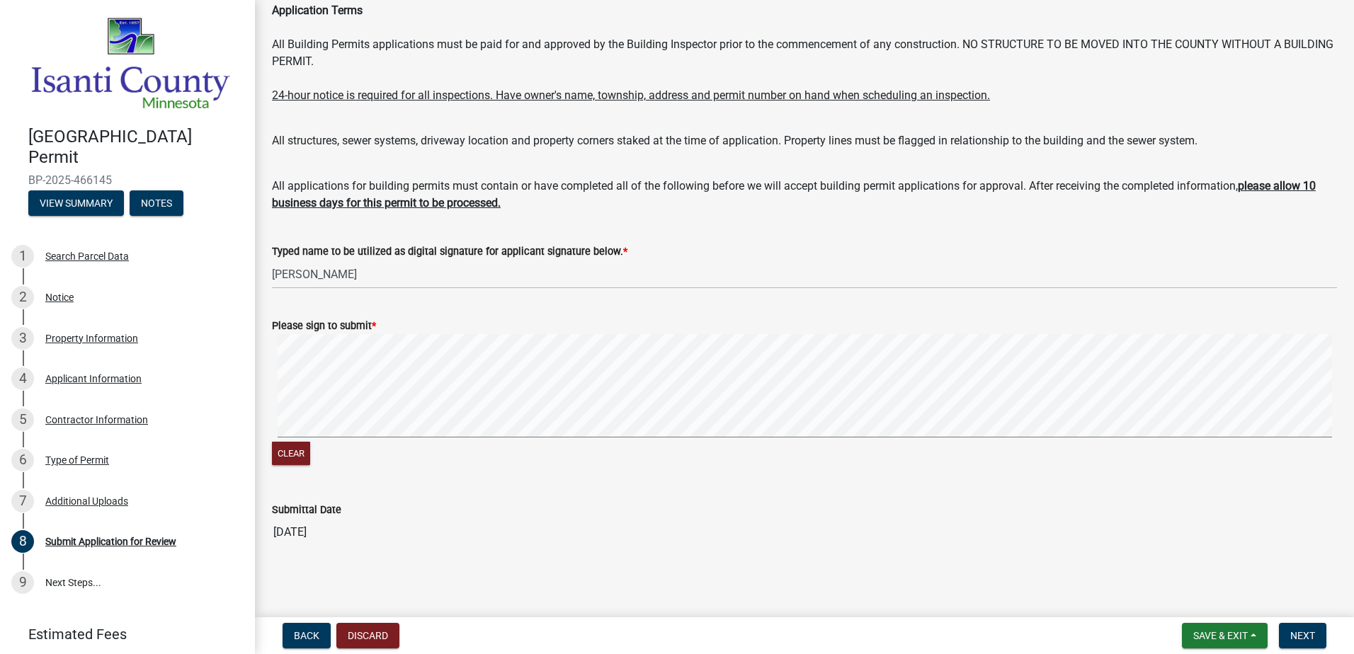
scroll to position [79, 0]
click at [1301, 634] on span "Next" at bounding box center [1302, 635] width 25 height 11
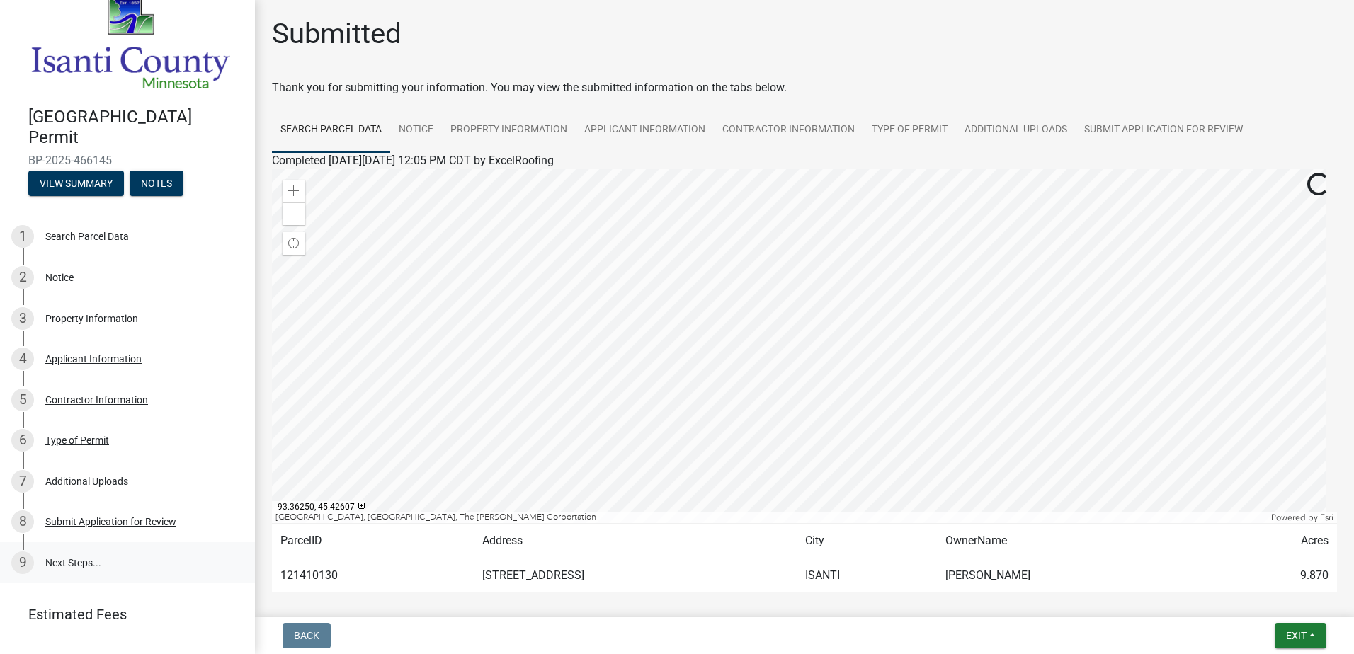
scroll to position [44, 0]
